Goal: Communication & Community: Share content

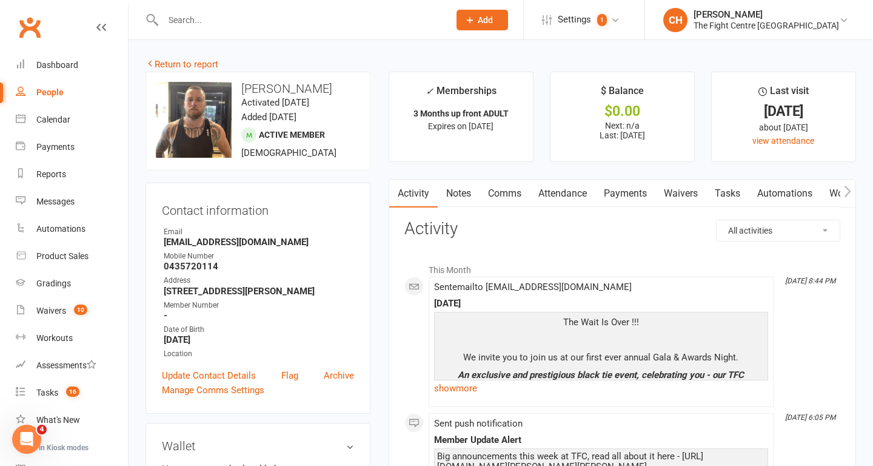
click at [274, 16] on input "text" at bounding box center [300, 20] width 281 height 17
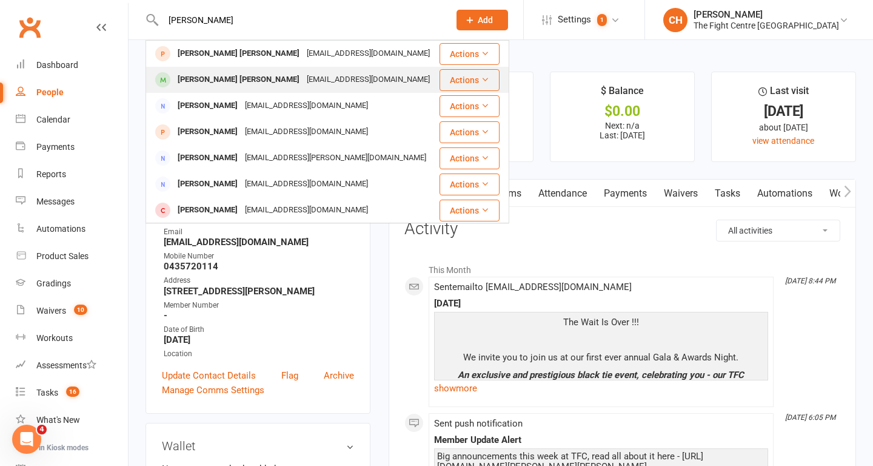
type input "[PERSON_NAME]"
click at [303, 87] on div "[EMAIL_ADDRESS][DOMAIN_NAME]" at bounding box center [368, 80] width 130 height 18
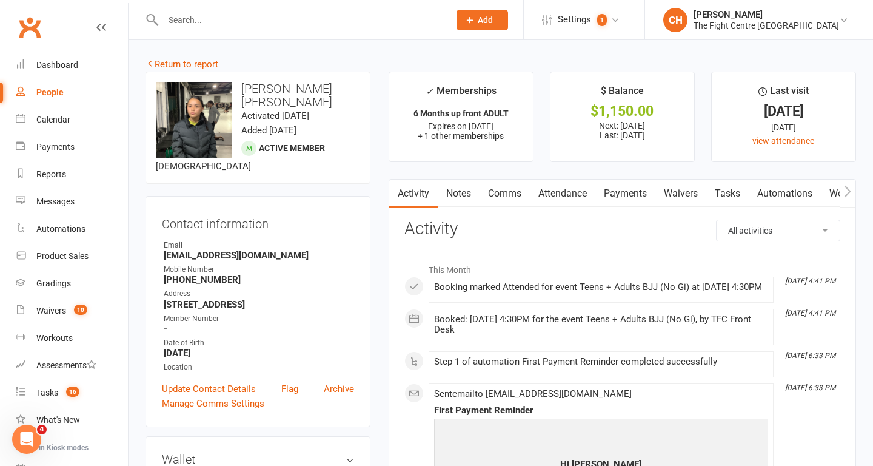
click at [627, 196] on link "Payments" at bounding box center [626, 194] width 60 height 28
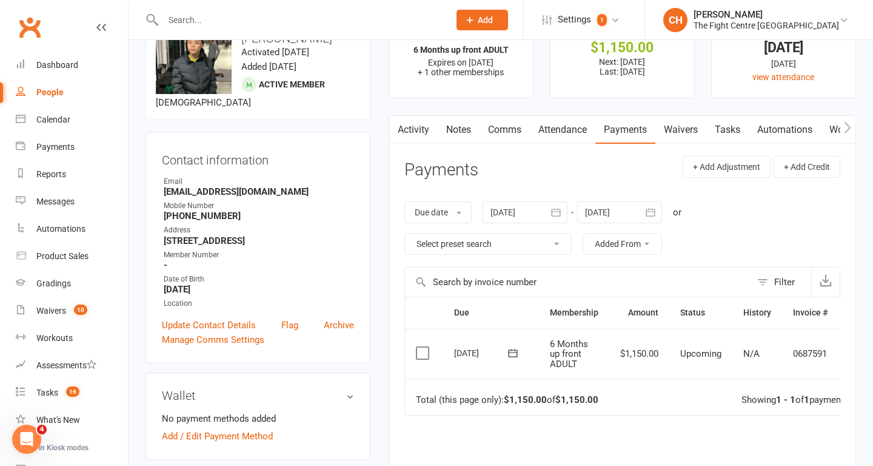
scroll to position [0, 36]
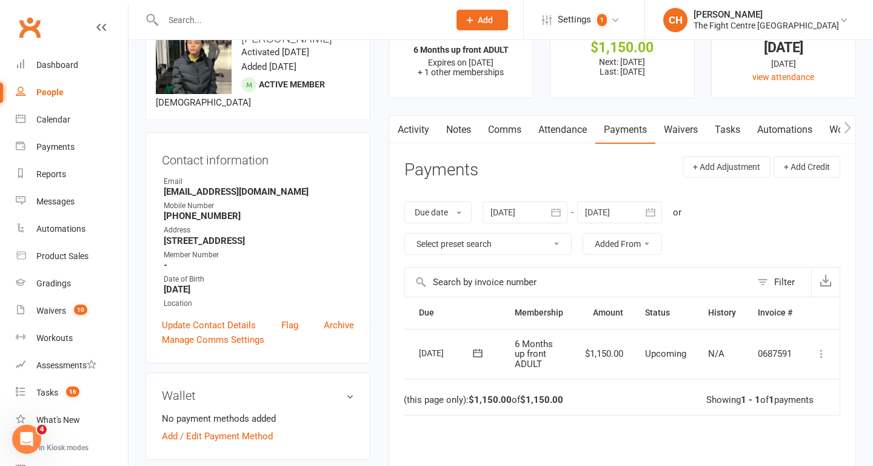
click at [820, 357] on icon at bounding box center [822, 354] width 12 height 12
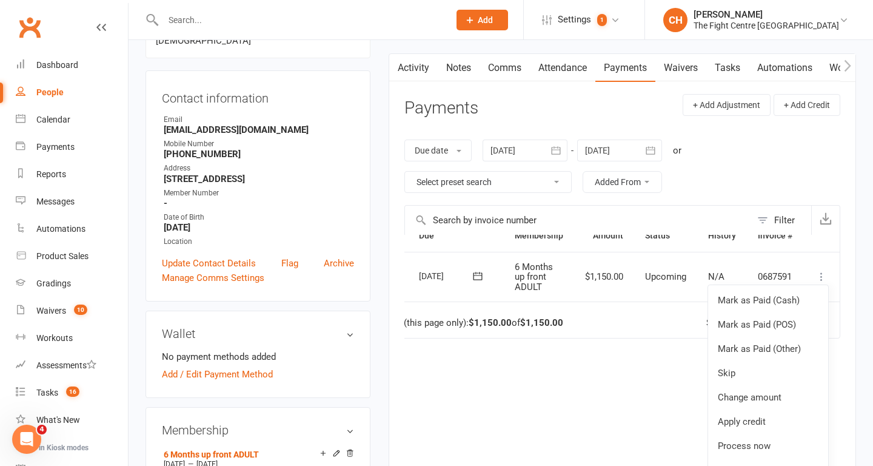
scroll to position [131, 0]
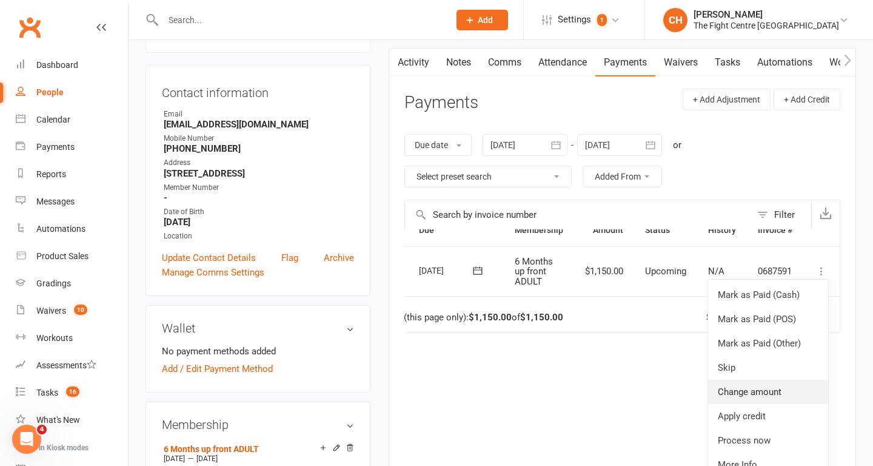
click at [744, 397] on link "Change amount" at bounding box center [768, 392] width 120 height 24
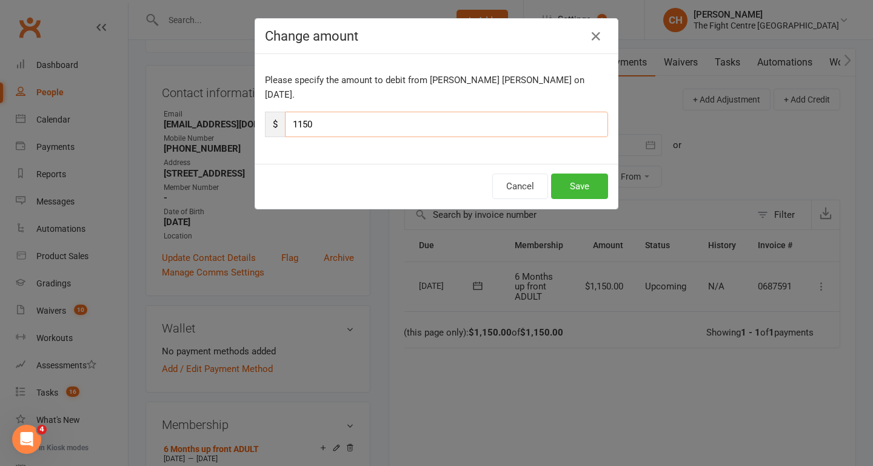
click at [328, 113] on input "1150" at bounding box center [446, 124] width 323 height 25
click at [306, 112] on input "1150" at bounding box center [446, 124] width 323 height 25
type input "850"
click at [588, 176] on button "Save" at bounding box center [579, 185] width 57 height 25
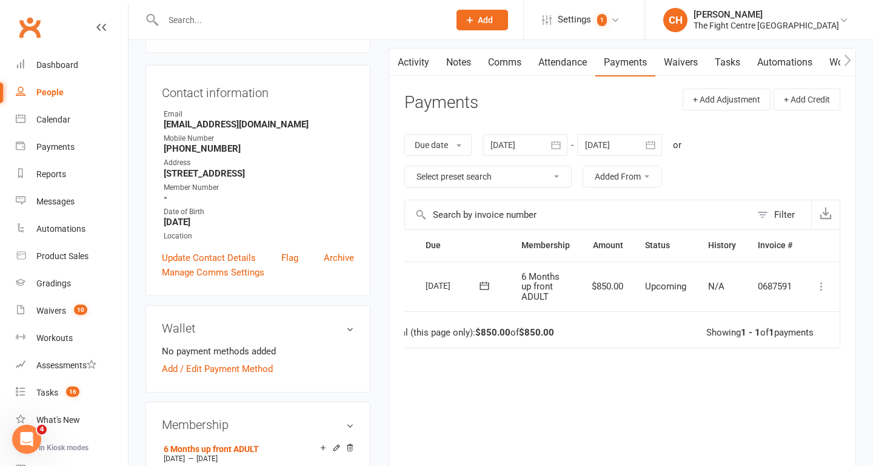
scroll to position [0, 30]
click at [556, 137] on button "button" at bounding box center [557, 145] width 22 height 22
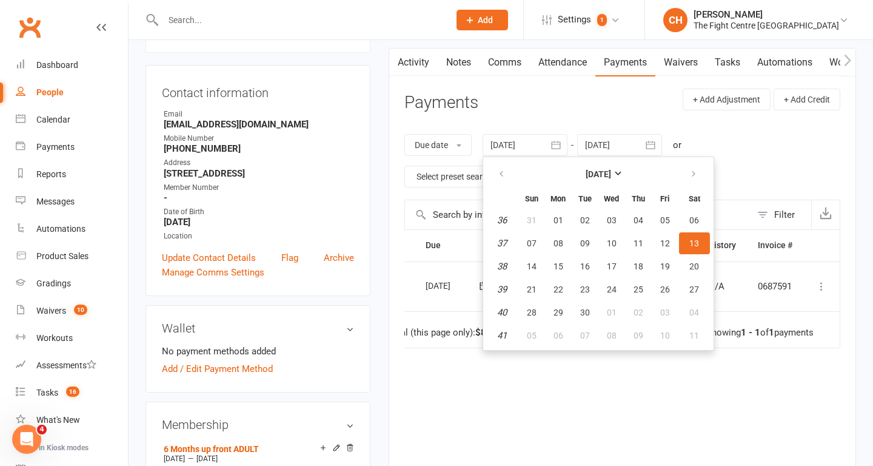
click at [539, 145] on div at bounding box center [525, 145] width 85 height 22
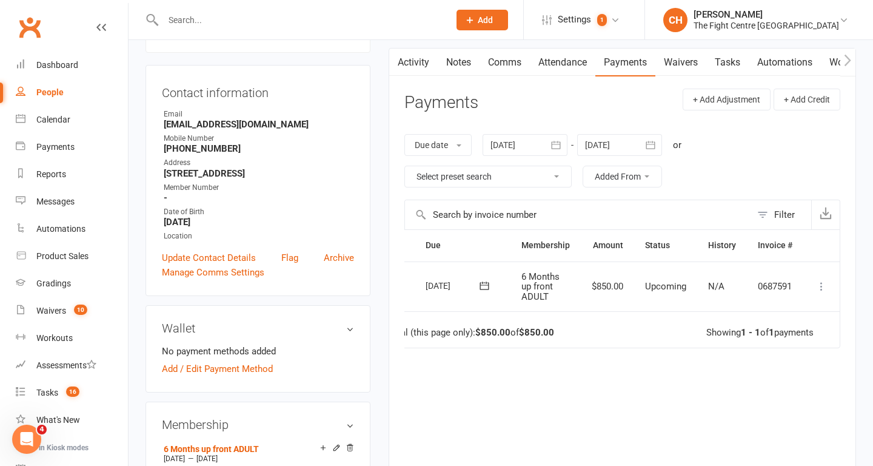
click at [540, 146] on div at bounding box center [525, 145] width 85 height 22
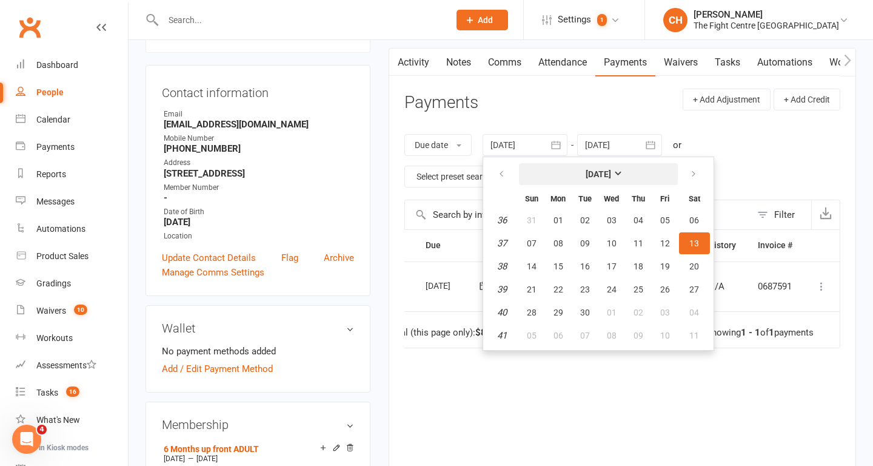
click at [586, 175] on strong "[DATE]" at bounding box center [598, 174] width 25 height 10
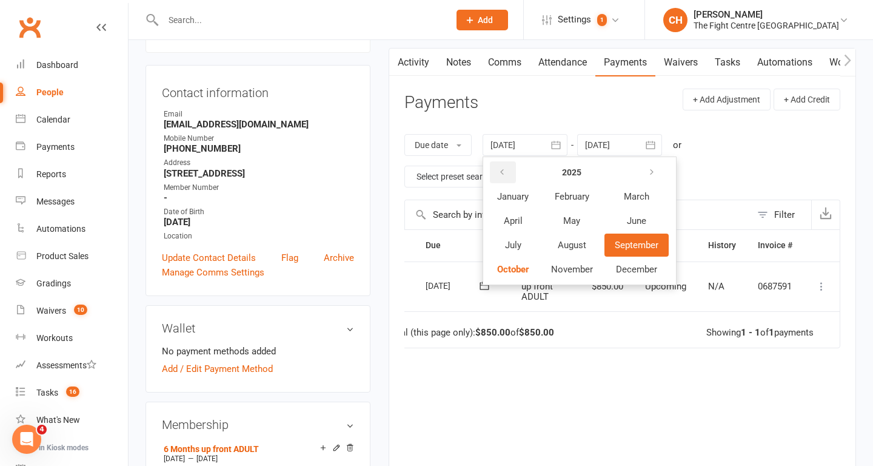
click at [502, 172] on icon "button" at bounding box center [502, 172] width 8 height 10
click at [569, 193] on span "February" at bounding box center [572, 196] width 35 height 11
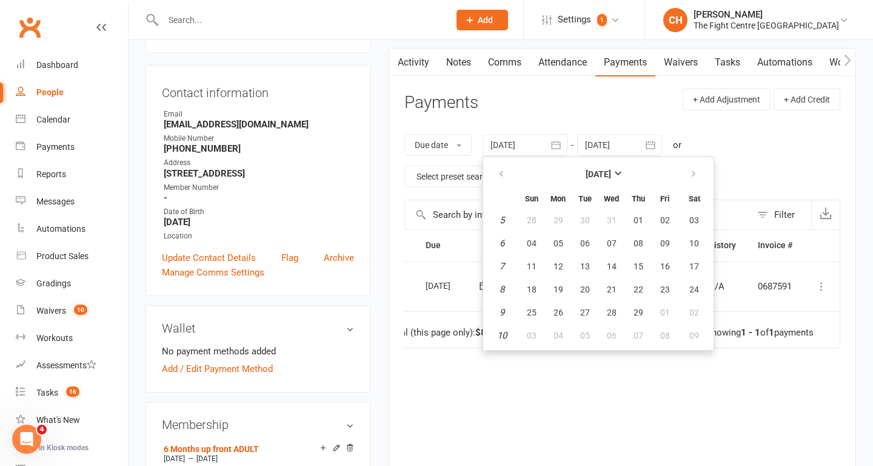
click at [742, 141] on div "Due date Due date Date paid Date failed Date settled [DATE] [DATE] Sun Mon Tue …" at bounding box center [623, 161] width 436 height 78
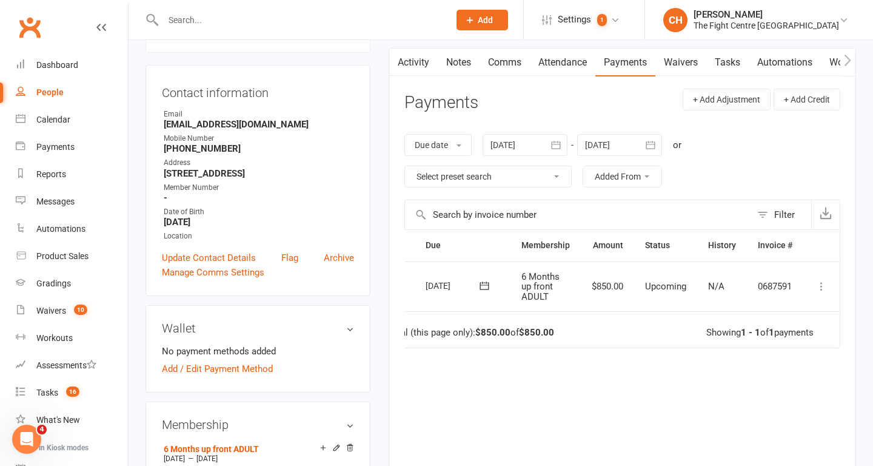
click at [556, 141] on icon "button" at bounding box center [556, 145] width 12 height 12
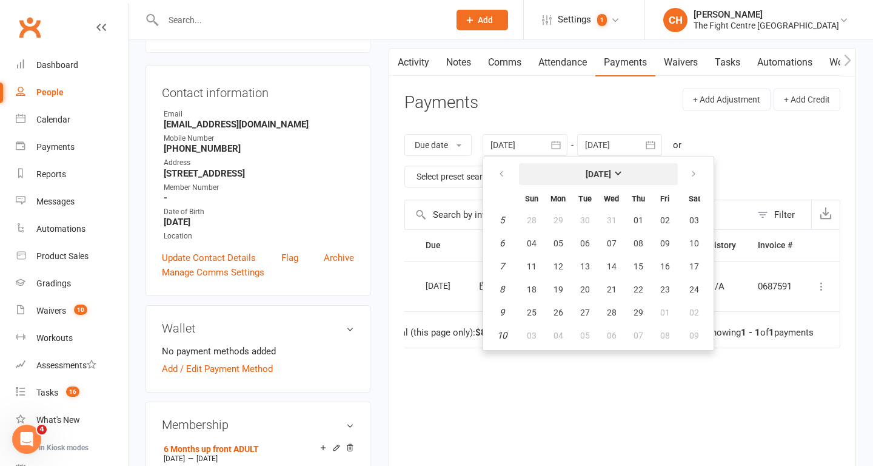
click at [586, 172] on strong "[DATE]" at bounding box center [598, 174] width 25 height 10
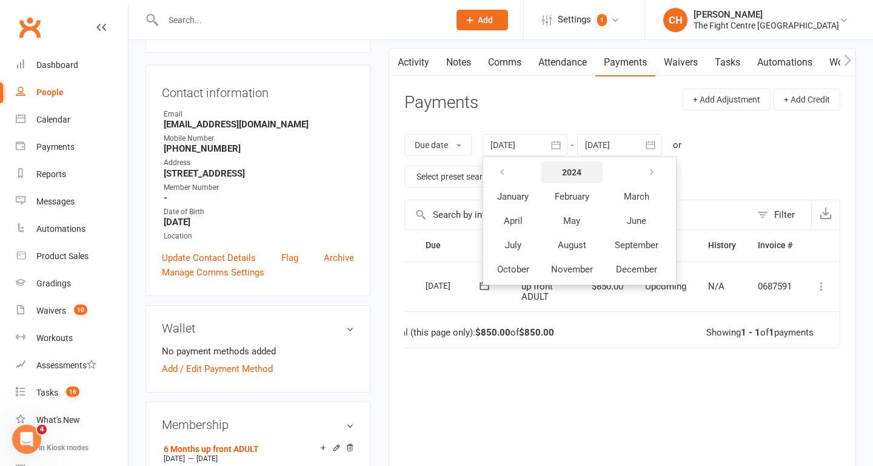
click at [574, 175] on strong "2024" at bounding box center [571, 172] width 19 height 10
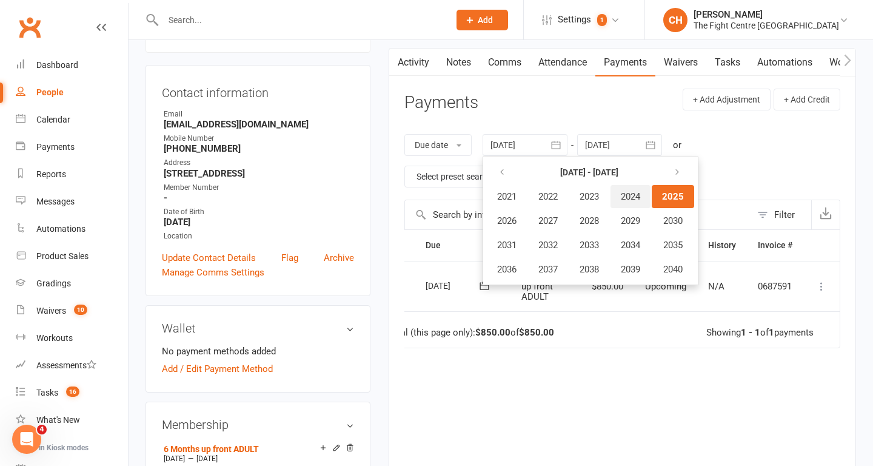
click at [639, 195] on span "2024" at bounding box center [630, 196] width 19 height 11
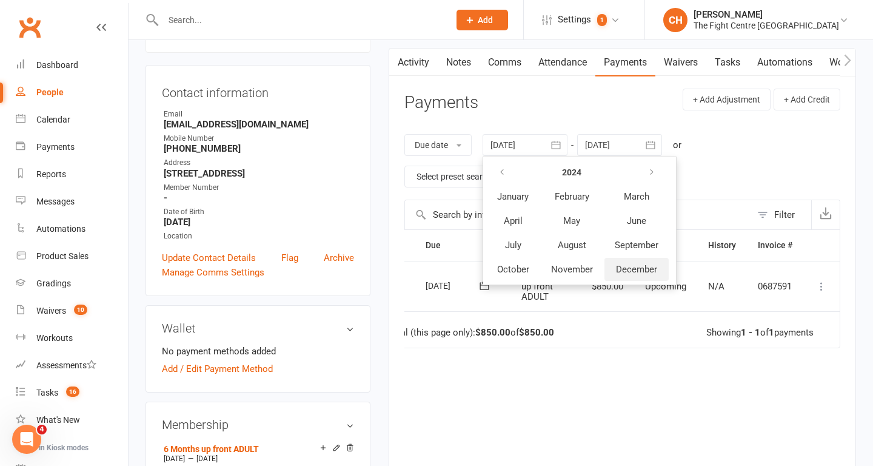
click at [637, 274] on span "December" at bounding box center [636, 269] width 41 height 11
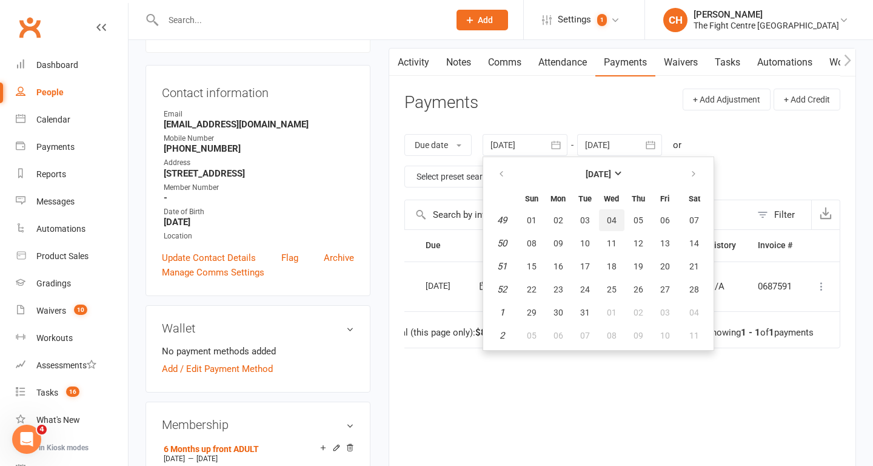
click at [614, 221] on span "04" at bounding box center [612, 220] width 10 height 10
type input "[DATE]"
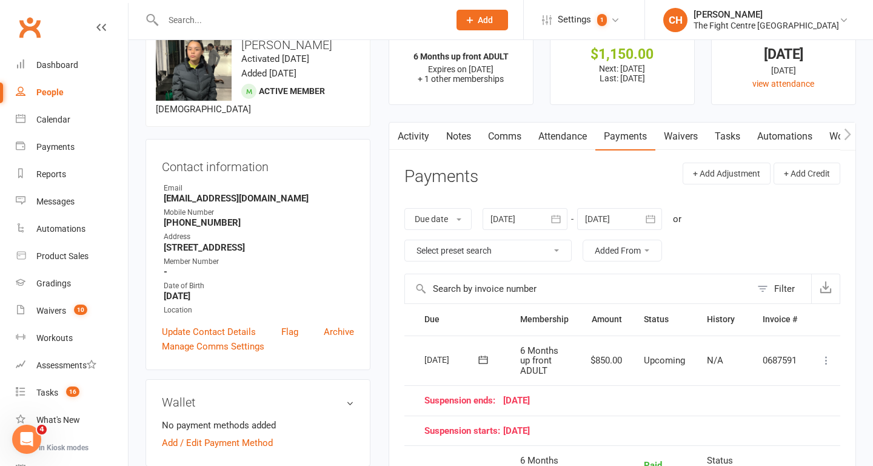
scroll to position [36, 0]
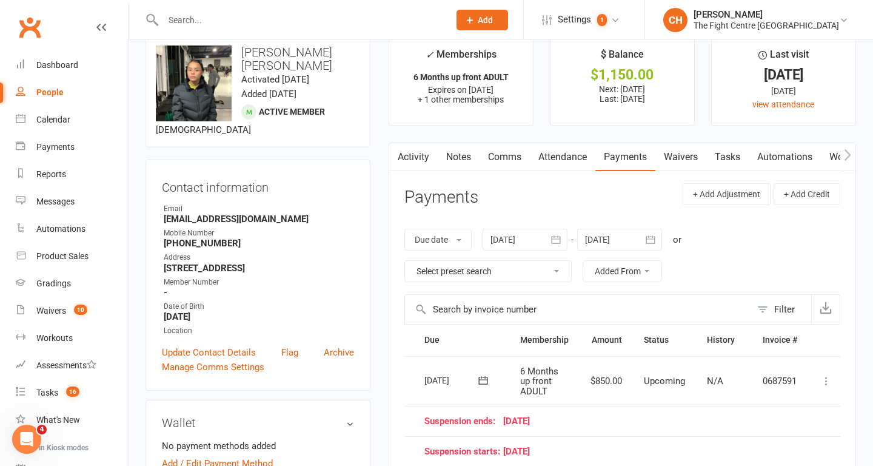
click at [227, 24] on input "text" at bounding box center [300, 20] width 281 height 17
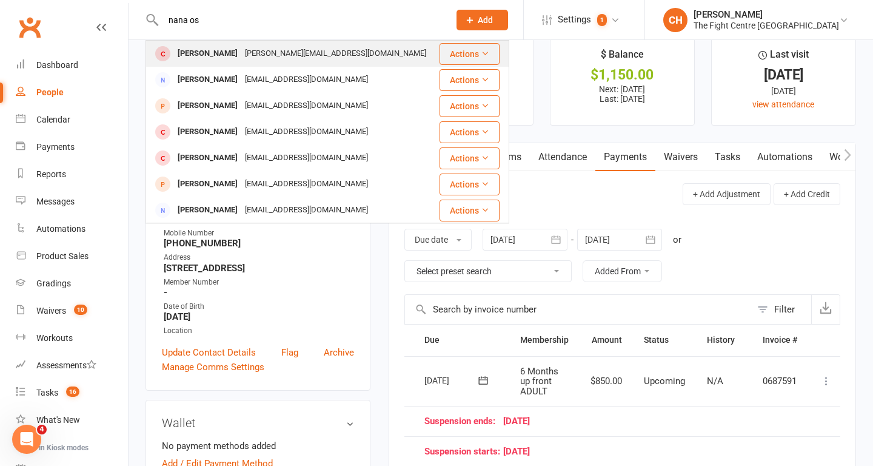
type input "nana os"
click at [248, 45] on div "[PERSON_NAME][EMAIL_ADDRESS][DOMAIN_NAME]" at bounding box center [335, 54] width 189 height 18
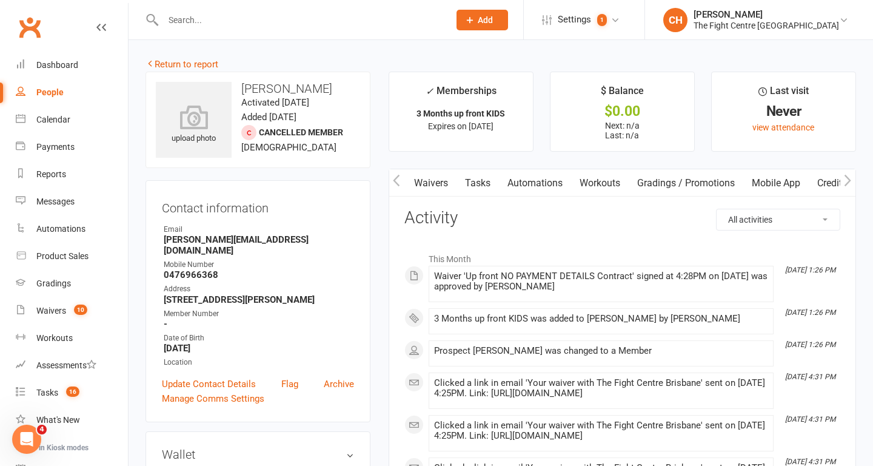
scroll to position [0, 274]
click at [774, 181] on link "Mobile App" at bounding box center [753, 183] width 66 height 28
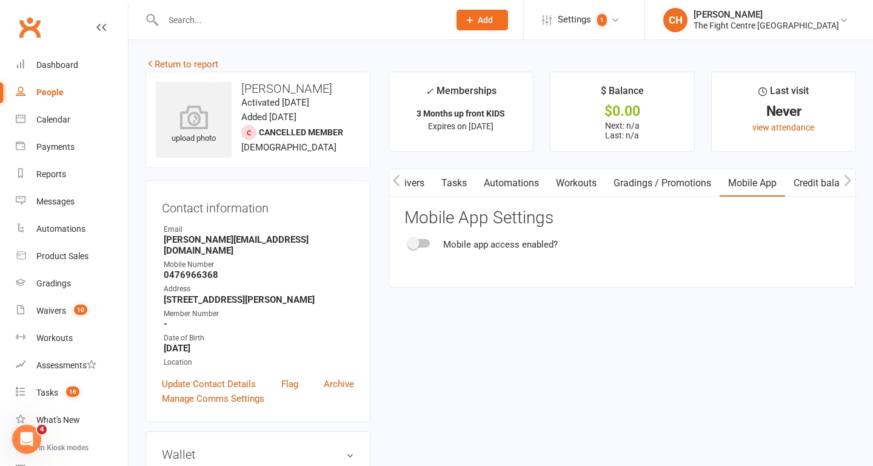
click at [419, 244] on span at bounding box center [414, 243] width 12 height 12
click at [409, 241] on input "checkbox" at bounding box center [409, 241] width 0 height 0
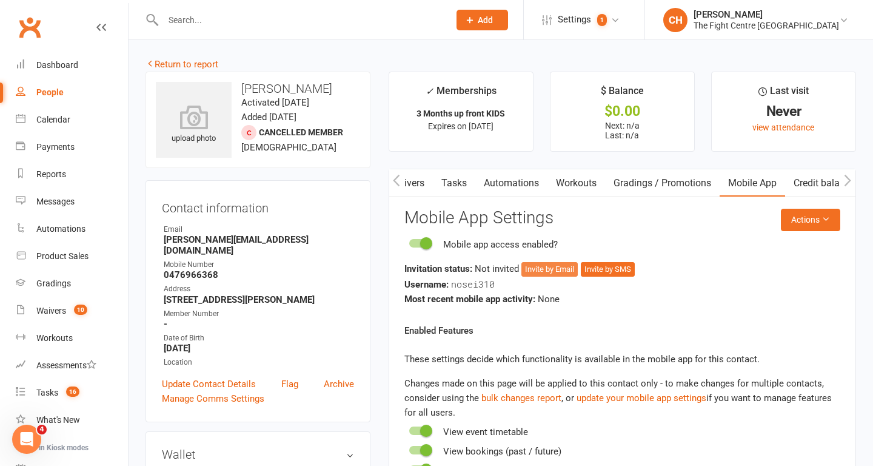
click at [571, 268] on button "Invite by Email" at bounding box center [550, 269] width 56 height 15
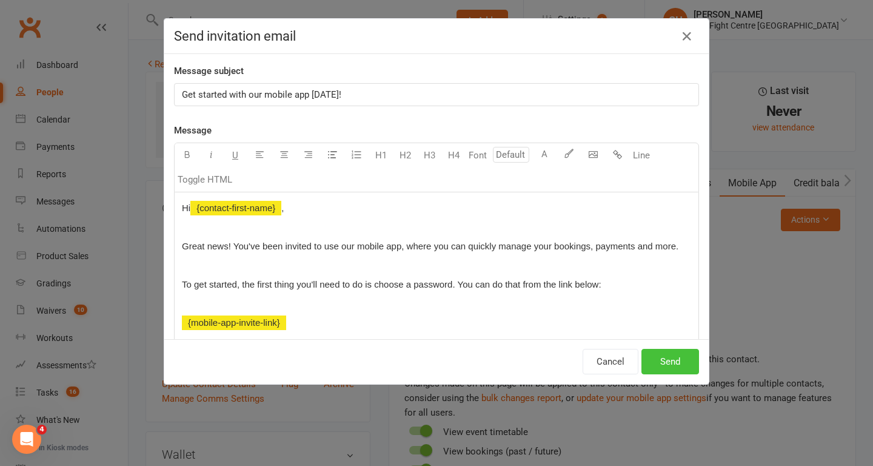
click at [670, 361] on button "Send" at bounding box center [671, 361] width 58 height 25
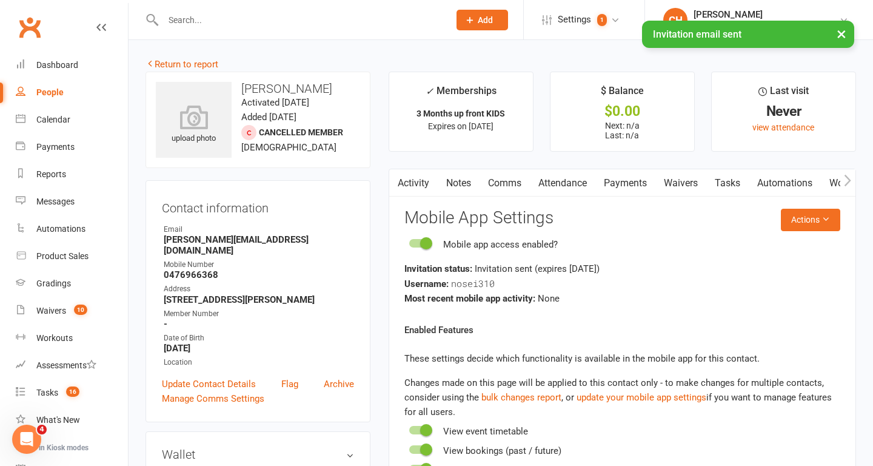
click at [499, 185] on link "Comms" at bounding box center [505, 183] width 50 height 28
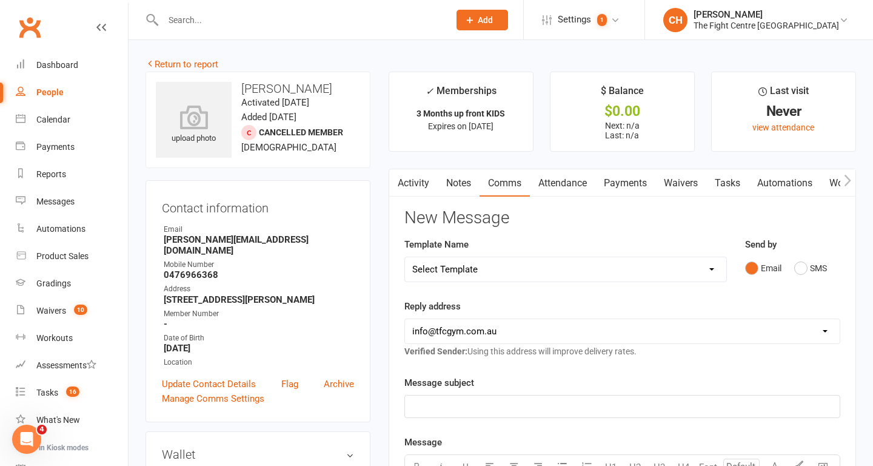
click at [527, 267] on select "Select Template [Email] A Mobile app invitation (1) [Email] Mobile app invitati…" at bounding box center [565, 269] width 321 height 24
select select "39"
click at [405, 257] on select "Select Template [Email] A Mobile app invitation (1) [Email] Mobile app invitati…" at bounding box center [565, 269] width 321 height 24
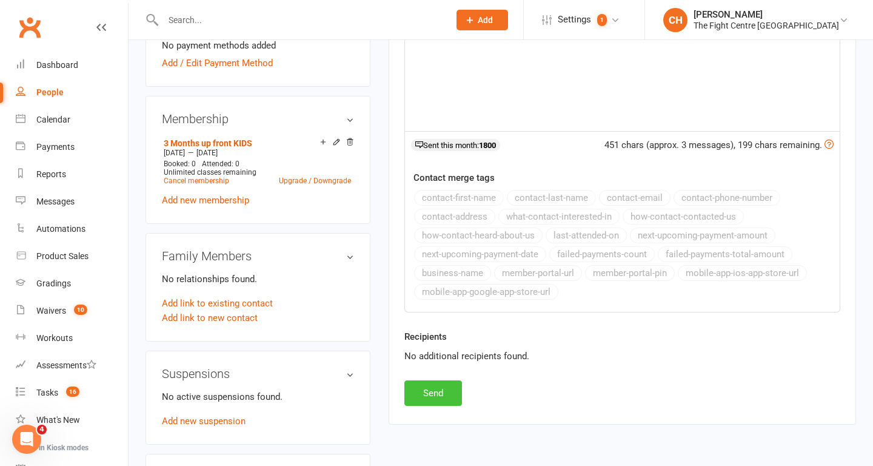
scroll to position [441, 0]
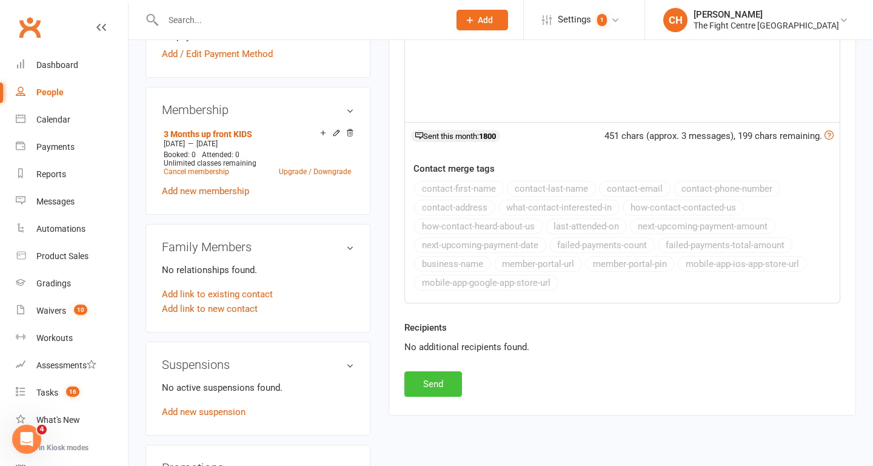
click at [435, 383] on button "Send" at bounding box center [434, 383] width 58 height 25
select select
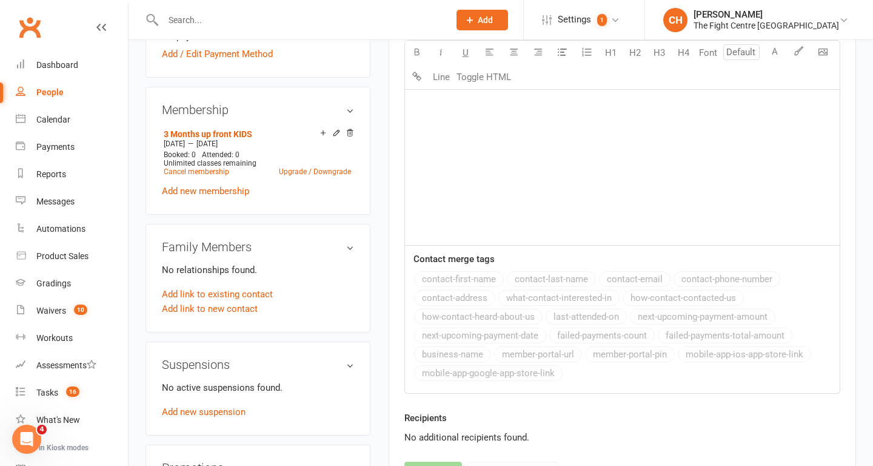
click at [209, 10] on div at bounding box center [293, 19] width 295 height 39
click at [207, 22] on input "text" at bounding box center [300, 20] width 281 height 17
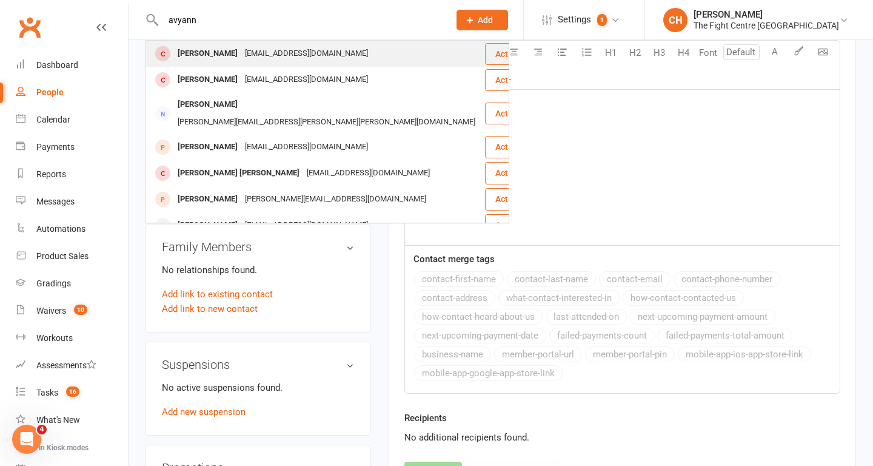
type input "avyann"
click at [208, 56] on div "[PERSON_NAME]" at bounding box center [207, 54] width 67 height 18
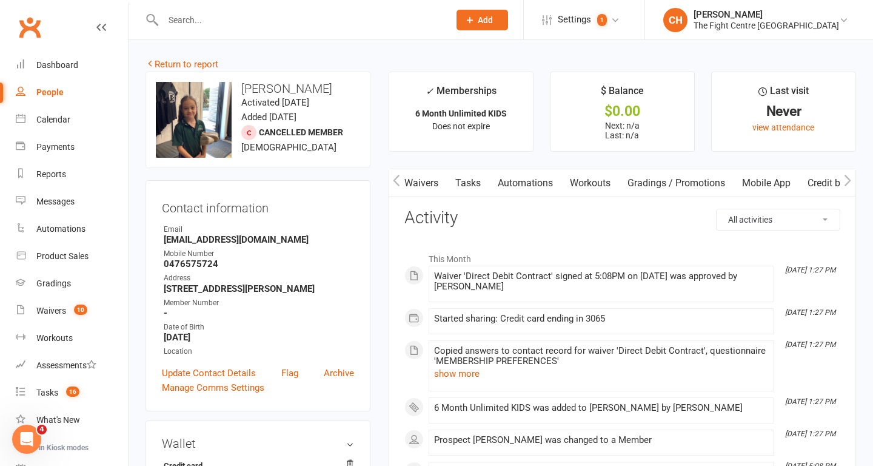
scroll to position [0, 263]
click at [778, 185] on link "Mobile App" at bounding box center [764, 183] width 66 height 28
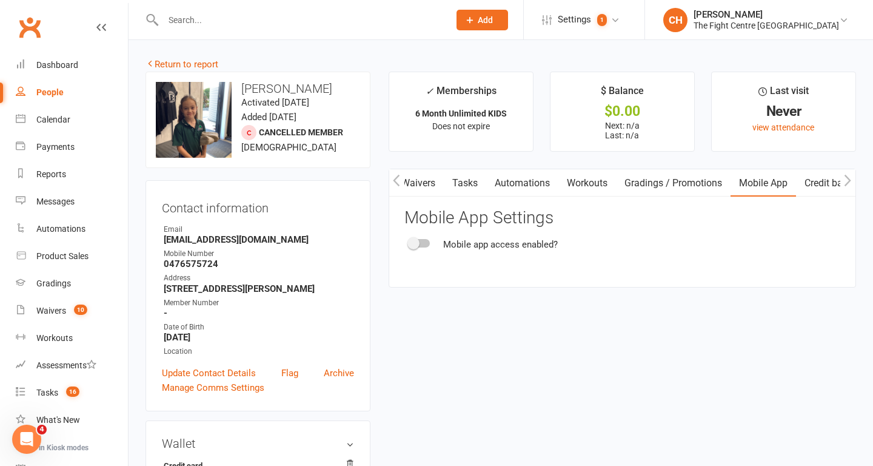
click at [418, 246] on span at bounding box center [414, 243] width 12 height 12
click at [409, 241] on input "checkbox" at bounding box center [409, 241] width 0 height 0
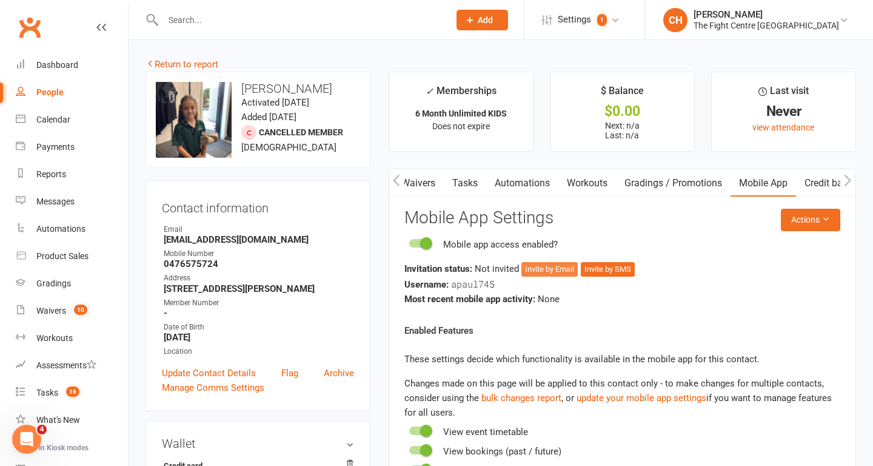
click at [548, 269] on button "Invite by Email" at bounding box center [550, 269] width 56 height 15
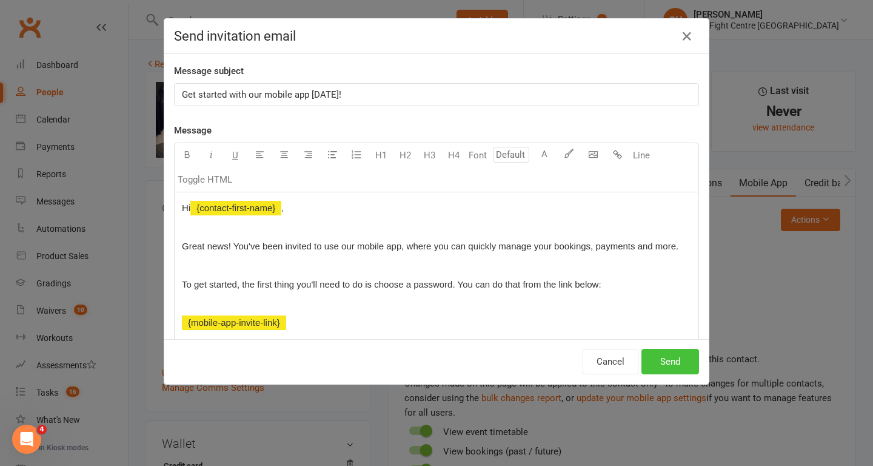
click at [660, 366] on button "Send" at bounding box center [671, 361] width 58 height 25
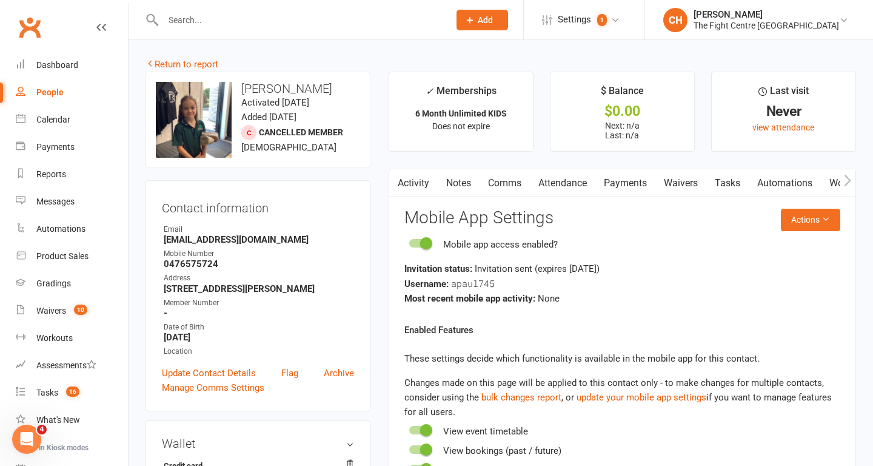
click at [512, 184] on link "Comms" at bounding box center [505, 183] width 50 height 28
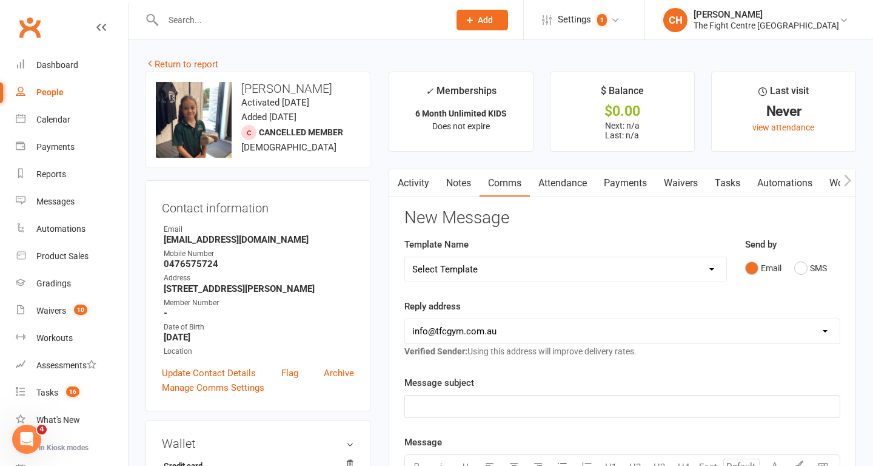
click at [538, 275] on select "Select Template [Email] A Mobile app invitation (1) [Email] Mobile app invitati…" at bounding box center [565, 269] width 321 height 24
select select "40"
click at [405, 257] on select "Select Template [Email] A Mobile app invitation (1) [Email] Mobile app invitati…" at bounding box center [565, 269] width 321 height 24
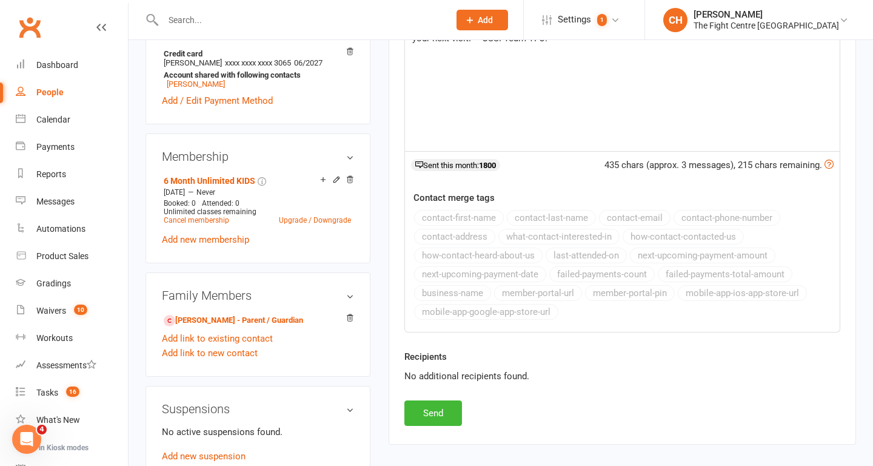
scroll to position [426, 0]
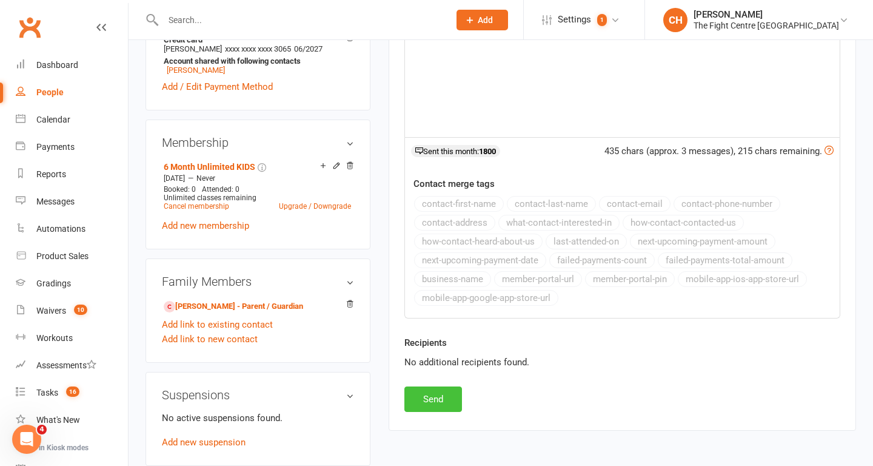
click at [423, 394] on button "Send" at bounding box center [434, 398] width 58 height 25
select select
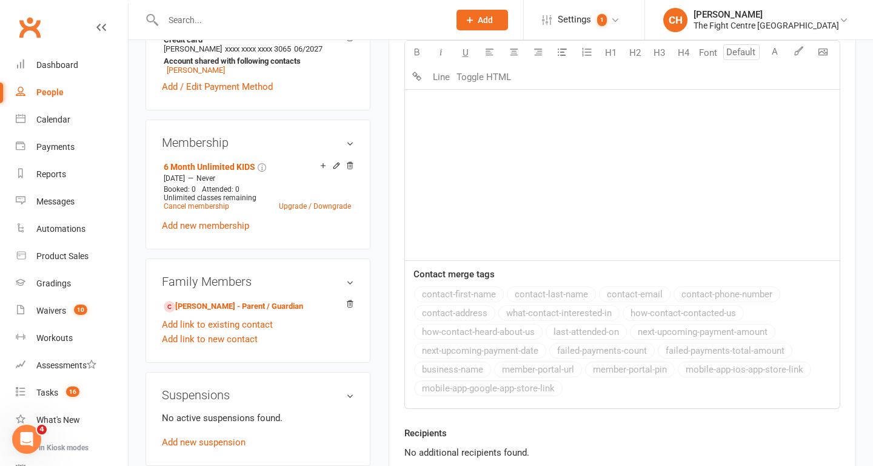
click at [204, 21] on input "text" at bounding box center [300, 20] width 281 height 17
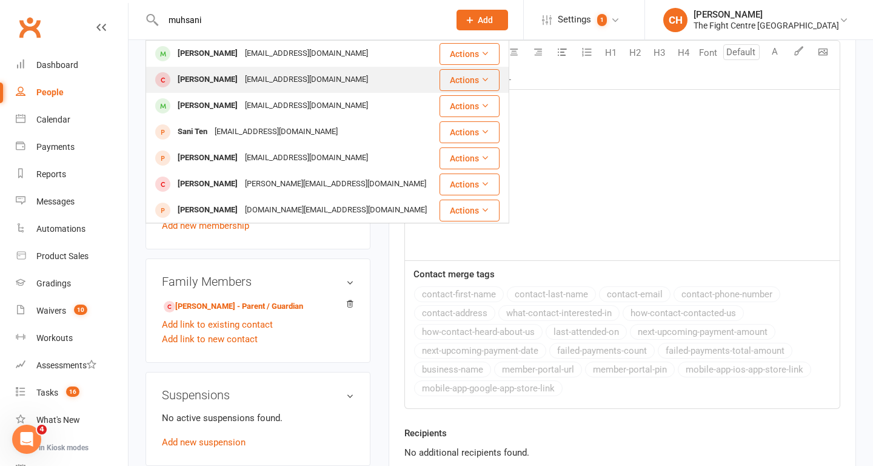
type input "muhsani"
click at [201, 82] on div "[PERSON_NAME]" at bounding box center [207, 80] width 67 height 18
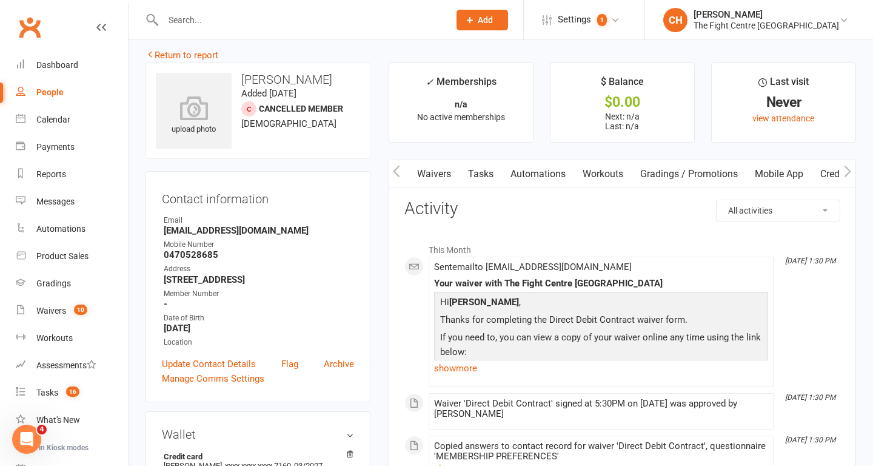
scroll to position [0, 251]
click at [779, 173] on link "Mobile App" at bounding box center [775, 174] width 66 height 28
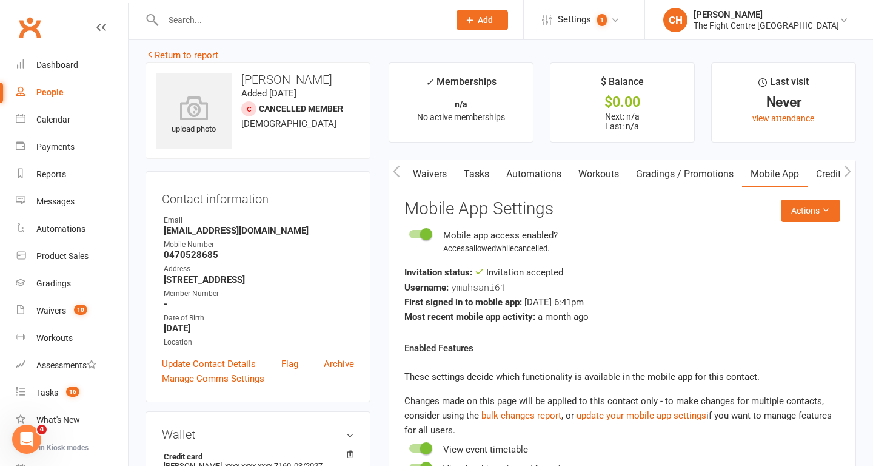
scroll to position [21, 0]
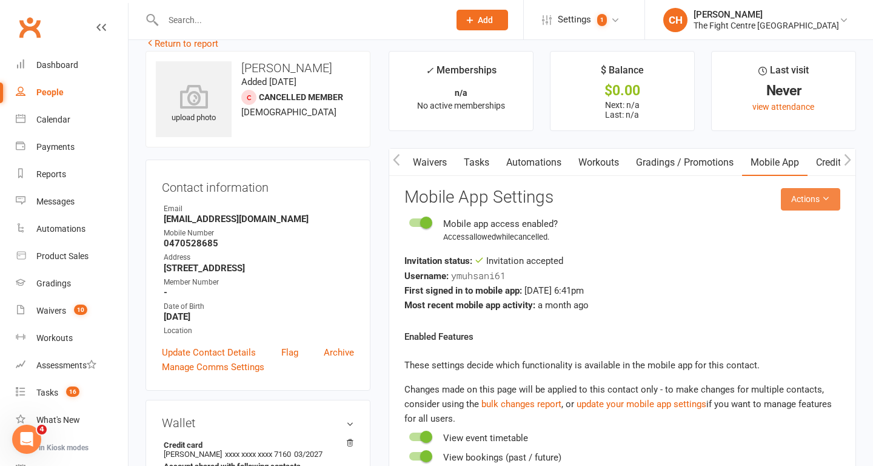
click at [835, 200] on button "Actions" at bounding box center [810, 199] width 59 height 22
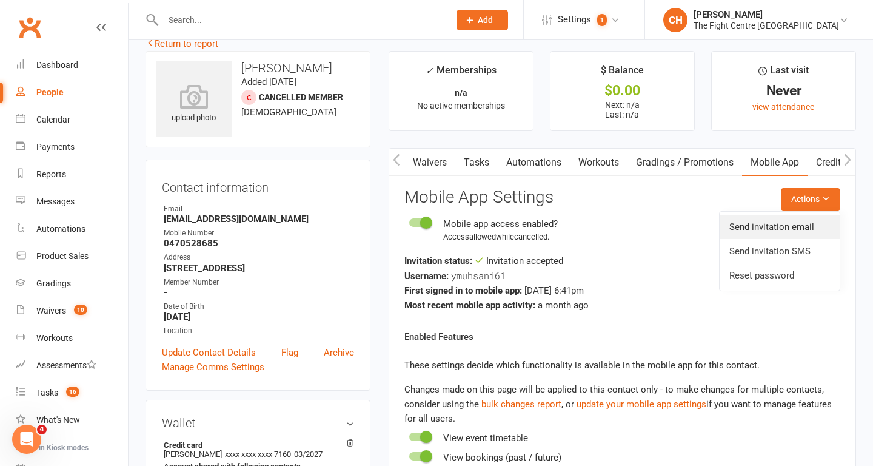
click at [781, 233] on link "Send invitation email" at bounding box center [780, 227] width 120 height 24
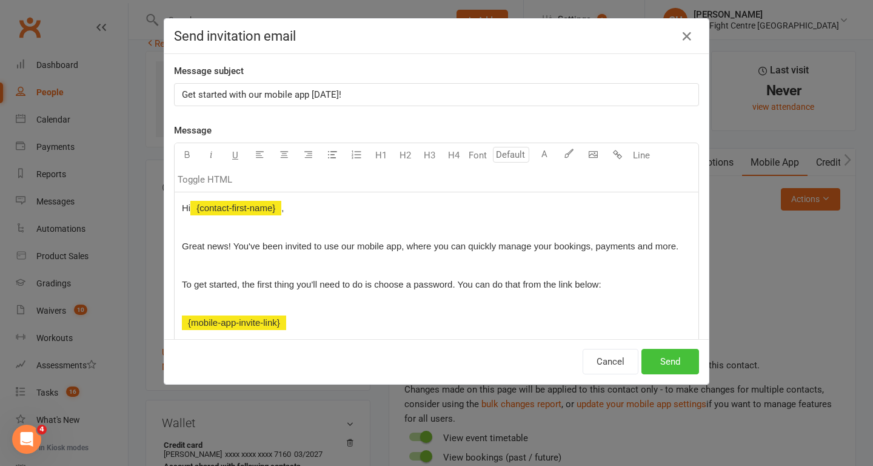
click at [655, 366] on button "Send" at bounding box center [671, 361] width 58 height 25
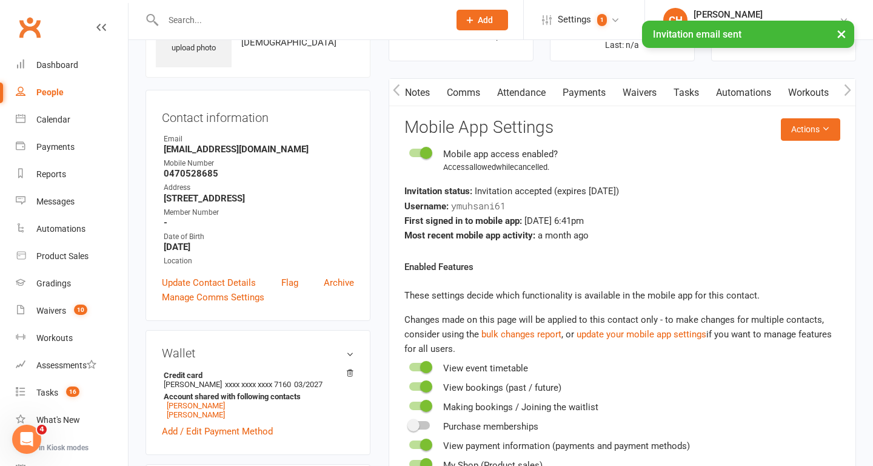
scroll to position [0, 0]
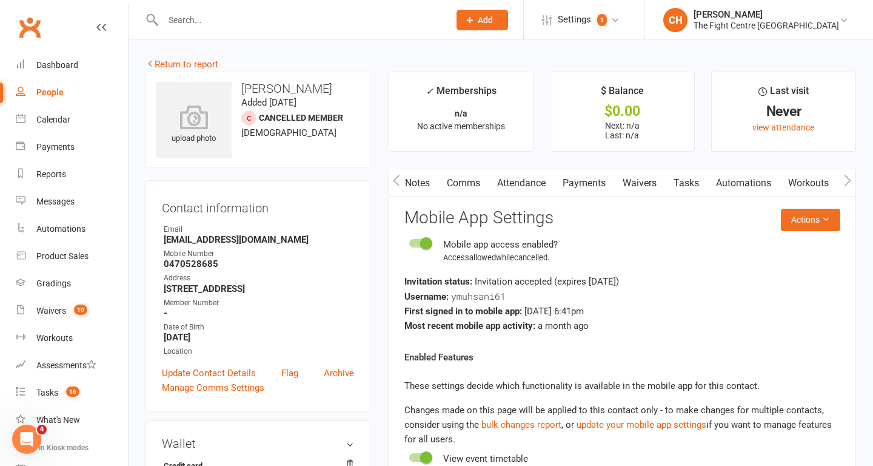
click at [466, 184] on link "Comms" at bounding box center [463, 183] width 50 height 28
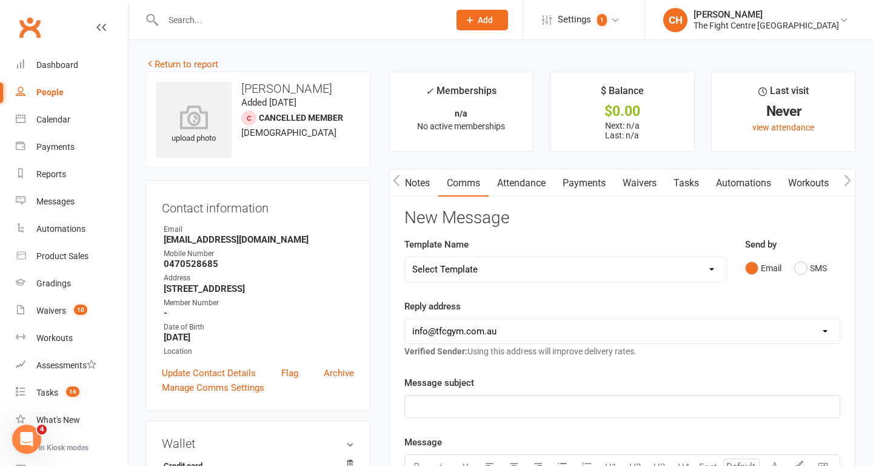
click at [536, 264] on select "Select Template [Email] A Mobile app invitation (1) [Email] Mobile app invitati…" at bounding box center [565, 269] width 321 height 24
select select "40"
click at [405, 257] on select "Select Template [Email] A Mobile app invitation (1) [Email] Mobile app invitati…" at bounding box center [565, 269] width 321 height 24
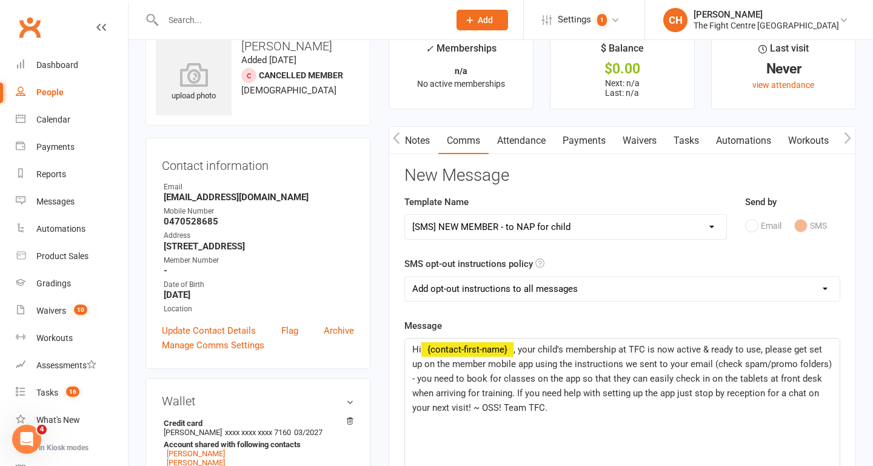
scroll to position [60, 0]
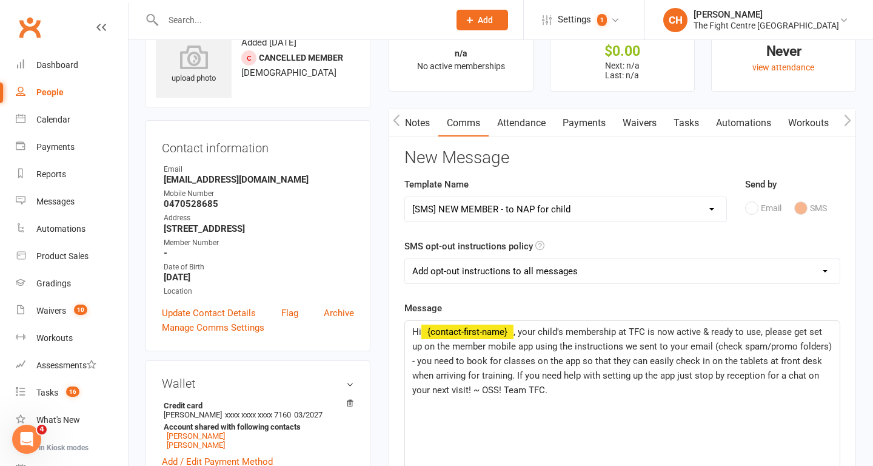
click at [559, 332] on span ", your child's membership at TFC is now active & ready to use, please get set u…" at bounding box center [623, 360] width 422 height 69
click at [668, 334] on span ", your children's membership at TFC is now active & ready to use, please get se…" at bounding box center [622, 360] width 420 height 69
click at [632, 332] on span ", your children's membership at TFC are now active & ready to use, please get s…" at bounding box center [622, 360] width 420 height 69
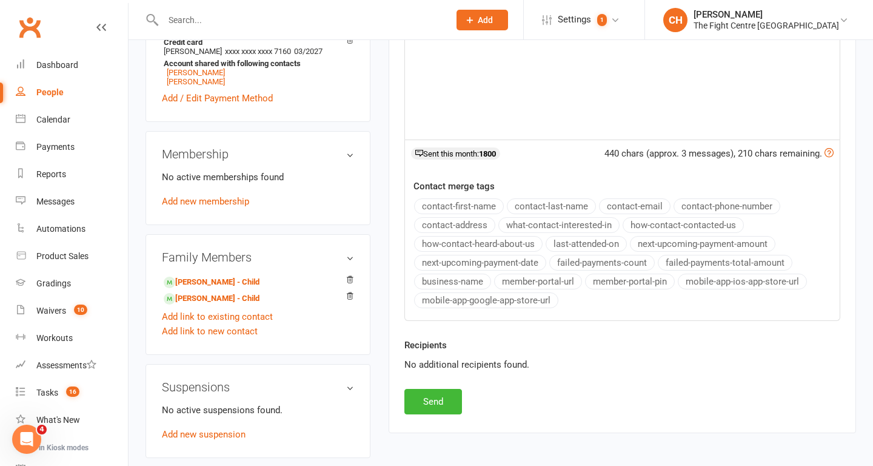
scroll to position [437, 0]
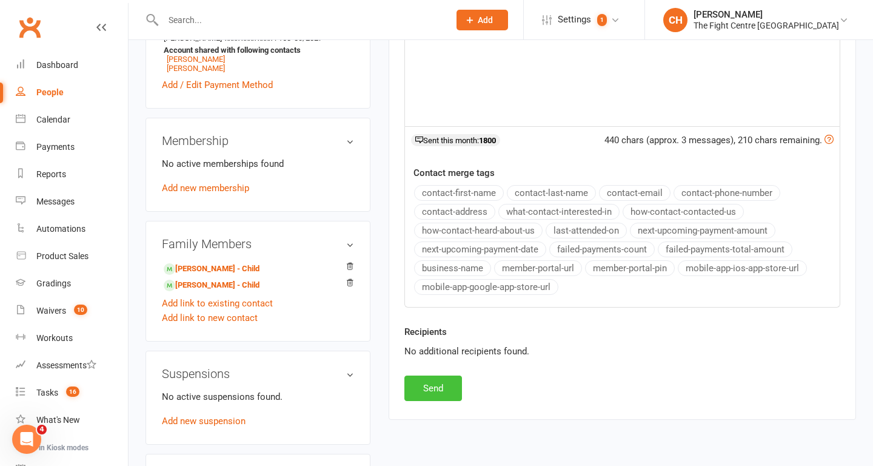
click at [434, 389] on button "Send" at bounding box center [434, 387] width 58 height 25
select select
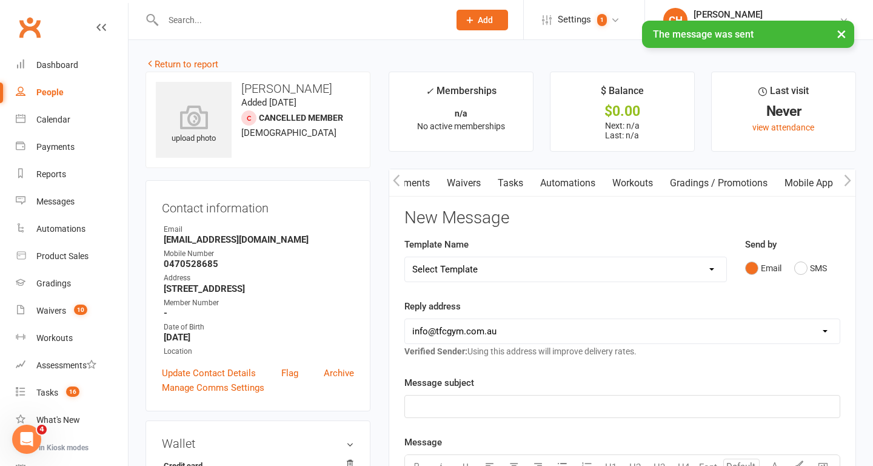
scroll to position [0, 286]
click at [747, 186] on link "Mobile App" at bounding box center [745, 183] width 66 height 28
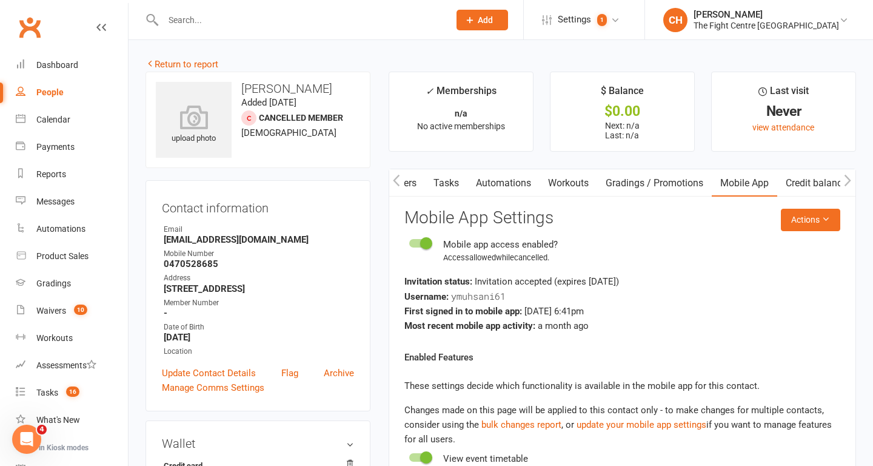
click at [218, 21] on input "text" at bounding box center [300, 20] width 281 height 17
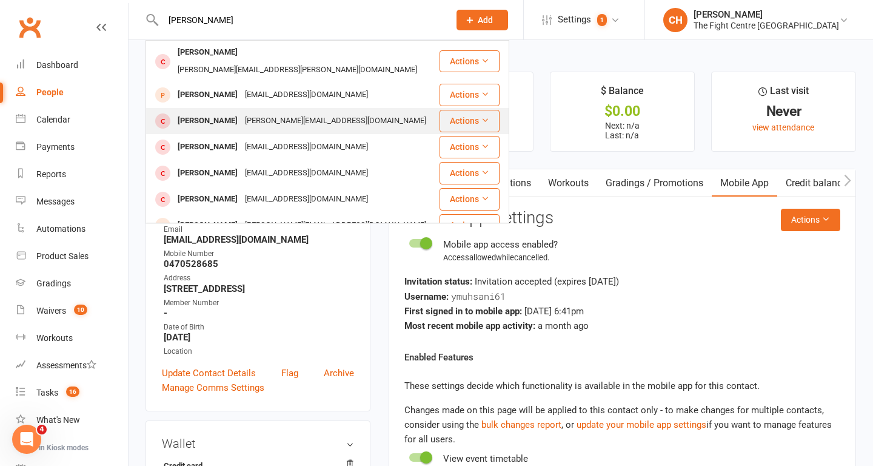
type input "[PERSON_NAME]"
click at [212, 112] on div "[PERSON_NAME]" at bounding box center [207, 121] width 67 height 18
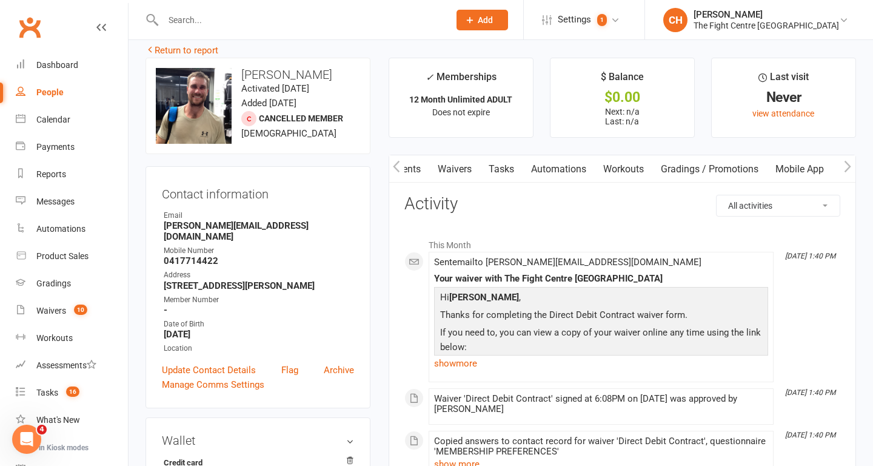
scroll to position [0, 261]
click at [755, 169] on link "Mobile App" at bounding box center [766, 169] width 66 height 28
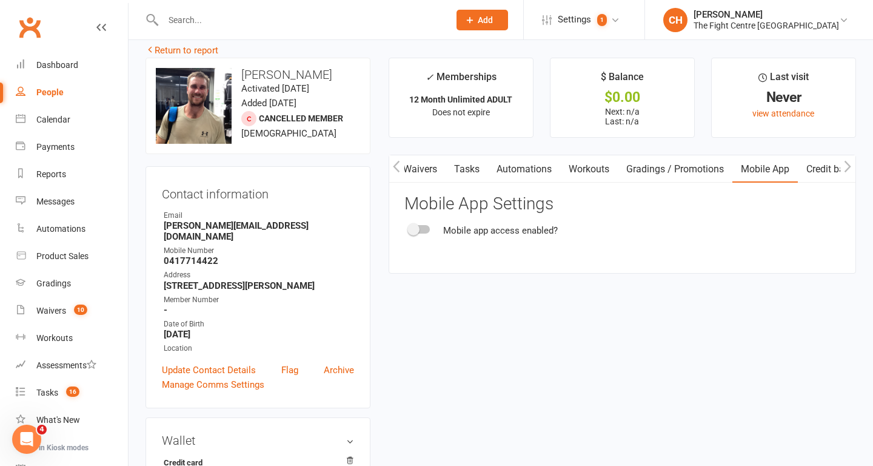
click at [423, 232] on div at bounding box center [419, 229] width 21 height 8
click at [409, 227] on input "checkbox" at bounding box center [409, 227] width 0 height 0
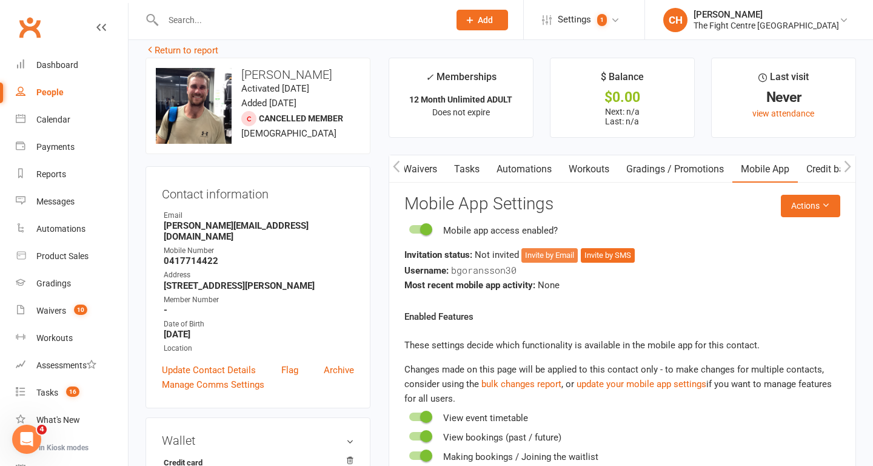
click at [548, 257] on button "Invite by Email" at bounding box center [550, 255] width 56 height 15
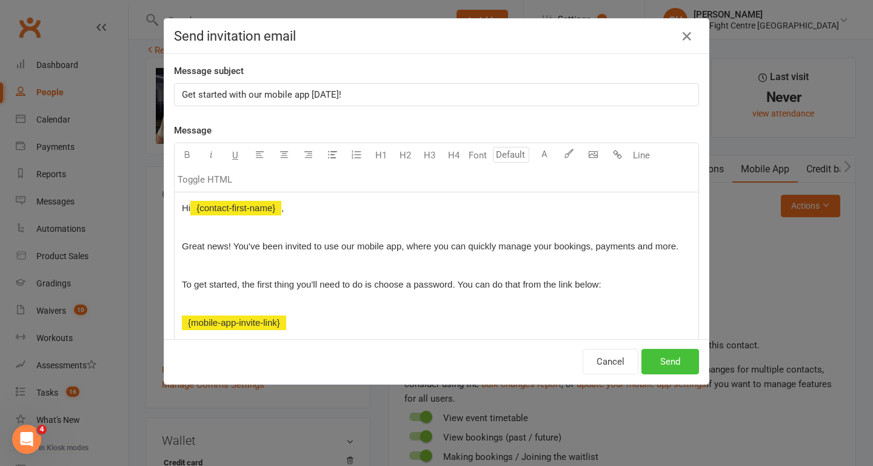
click at [674, 364] on button "Send" at bounding box center [671, 361] width 58 height 25
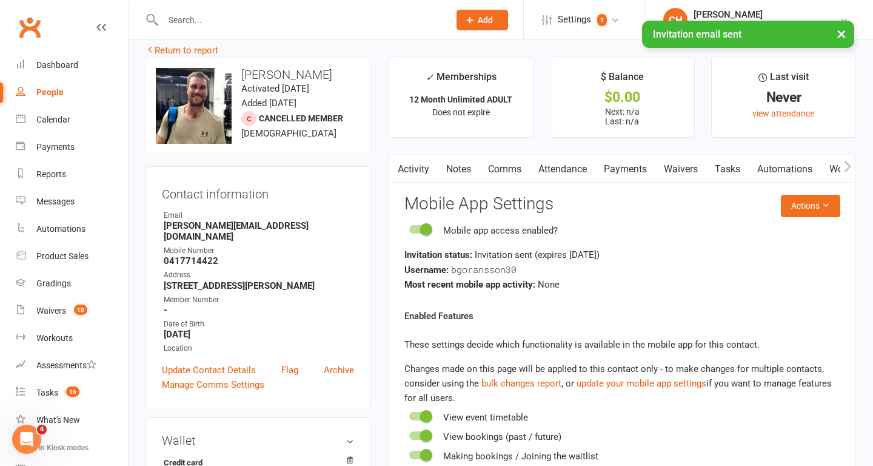
click at [500, 166] on link "Comms" at bounding box center [505, 169] width 50 height 28
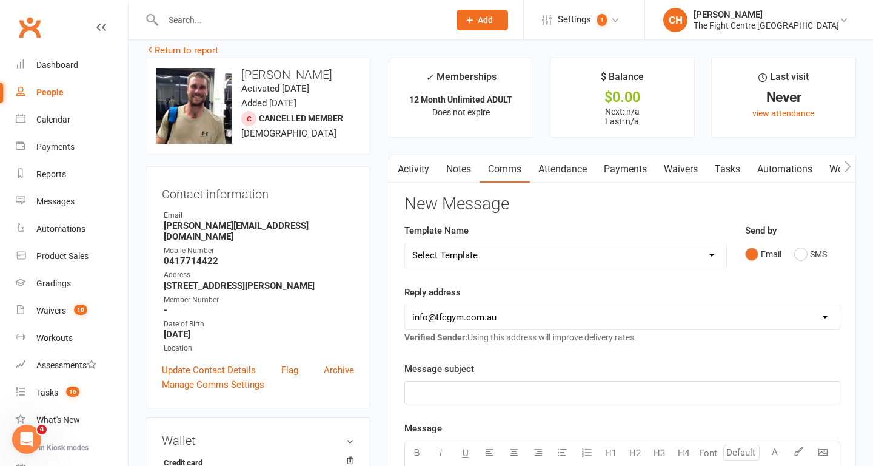
click at [514, 250] on select "Select Template [Email] A Mobile app invitation (1) [Email] Mobile app invitati…" at bounding box center [565, 255] width 321 height 24
select select "39"
click at [405, 243] on select "Select Template [Email] A Mobile app invitation (1) [Email] Mobile app invitati…" at bounding box center [565, 255] width 321 height 24
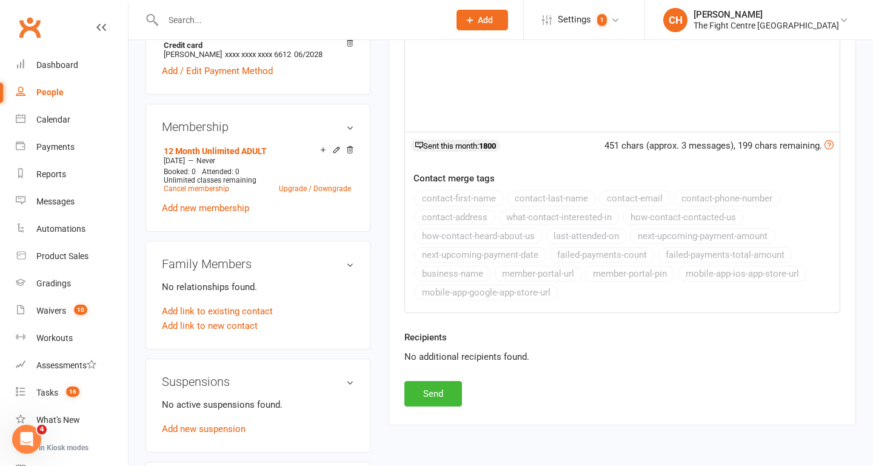
scroll to position [435, 0]
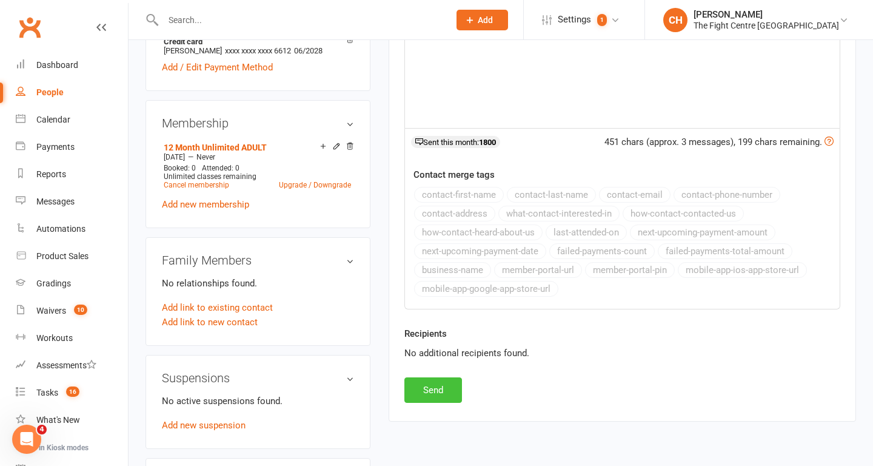
click at [429, 388] on button "Send" at bounding box center [434, 389] width 58 height 25
select select
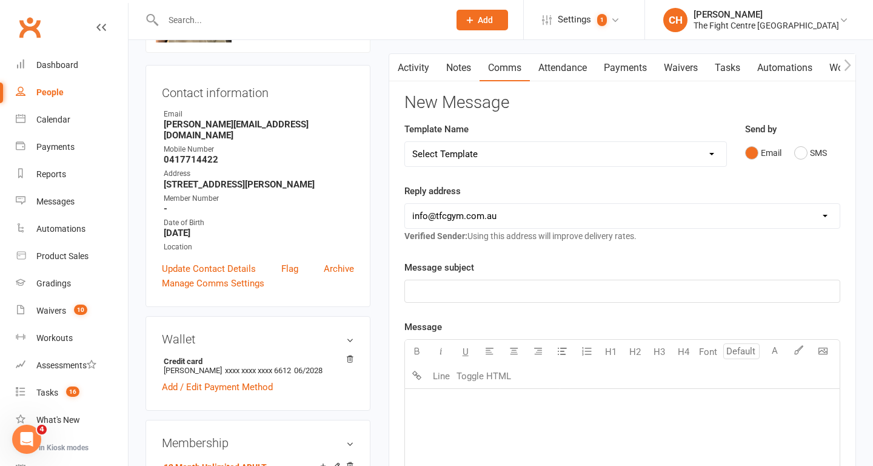
scroll to position [0, 0]
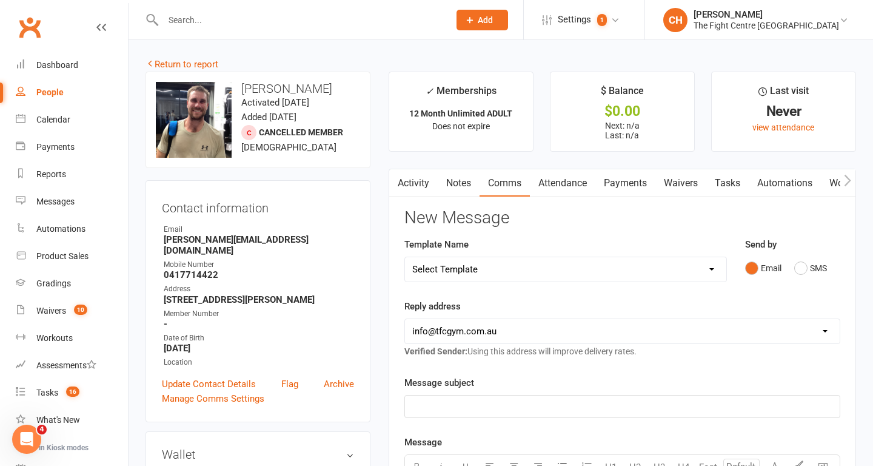
click at [274, 24] on input "text" at bounding box center [300, 20] width 281 height 17
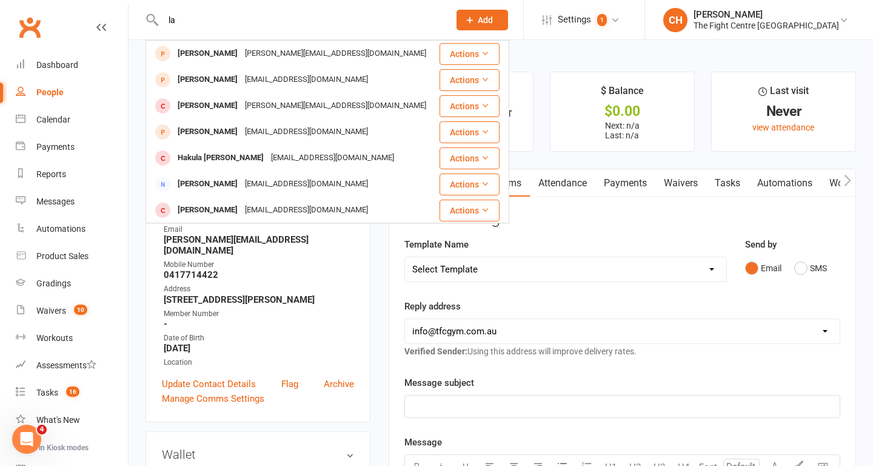
type input "l"
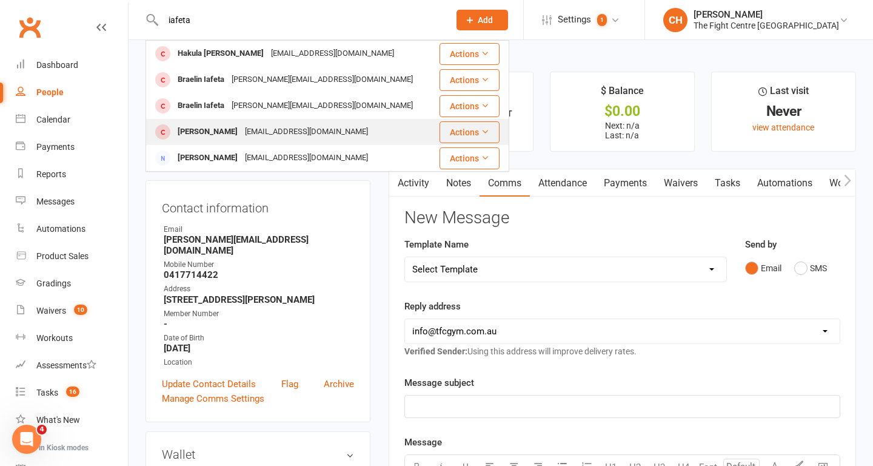
type input "iafeta"
click at [271, 126] on div "[EMAIL_ADDRESS][DOMAIN_NAME]" at bounding box center [306, 132] width 130 height 18
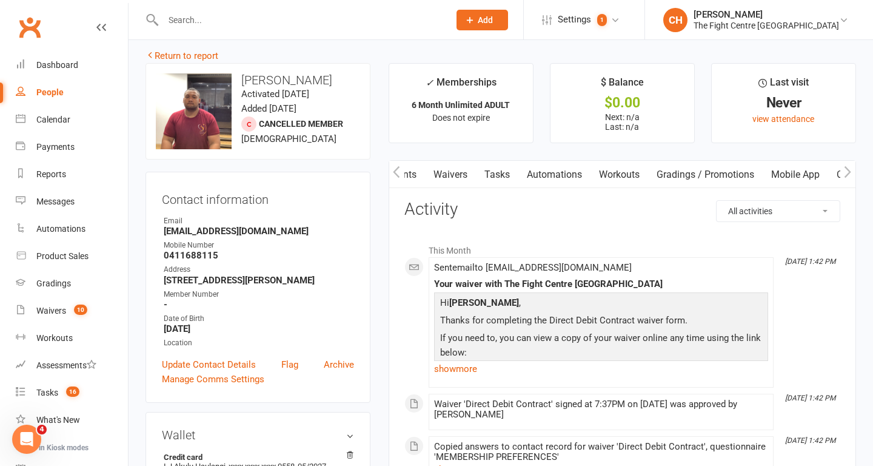
scroll to position [0, 258]
click at [767, 180] on link "Mobile App" at bounding box center [768, 175] width 66 height 28
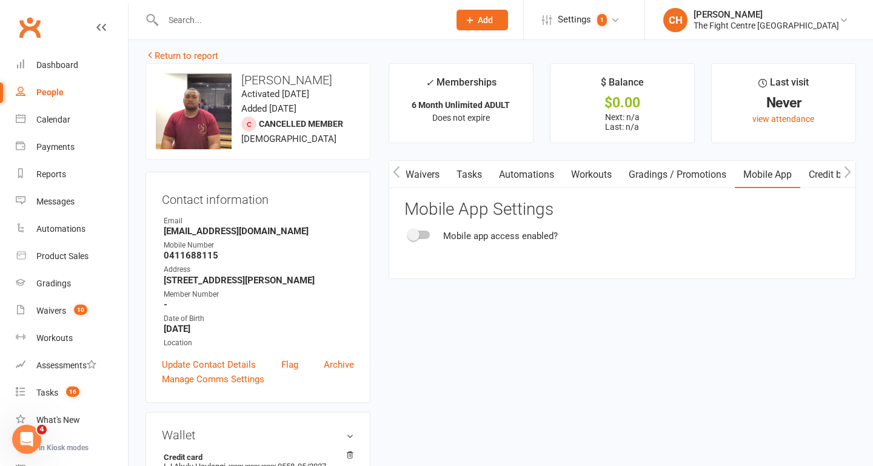
click at [418, 231] on span at bounding box center [414, 235] width 12 height 12
click at [409, 233] on input "checkbox" at bounding box center [409, 233] width 0 height 0
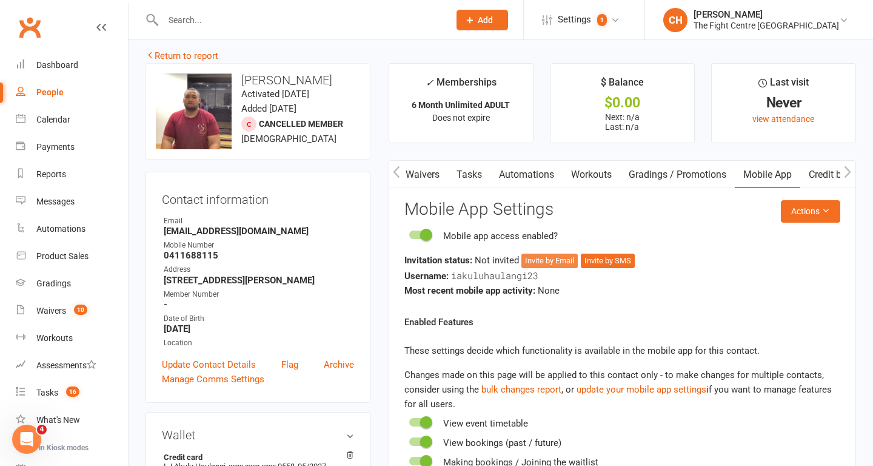
click at [554, 259] on button "Invite by Email" at bounding box center [550, 261] width 56 height 15
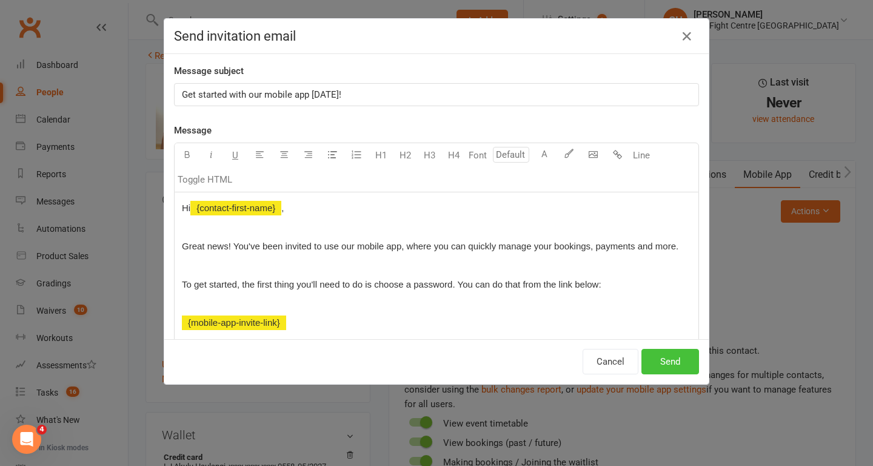
click at [684, 361] on button "Send" at bounding box center [671, 361] width 58 height 25
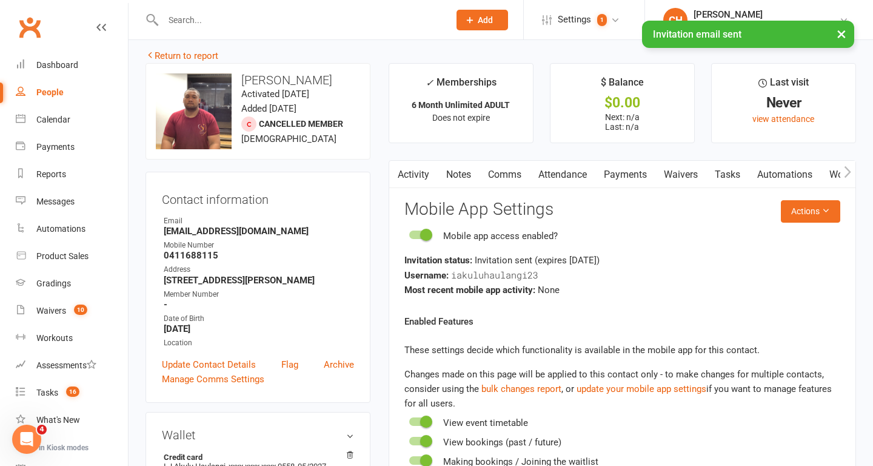
click at [501, 169] on link "Comms" at bounding box center [505, 175] width 50 height 28
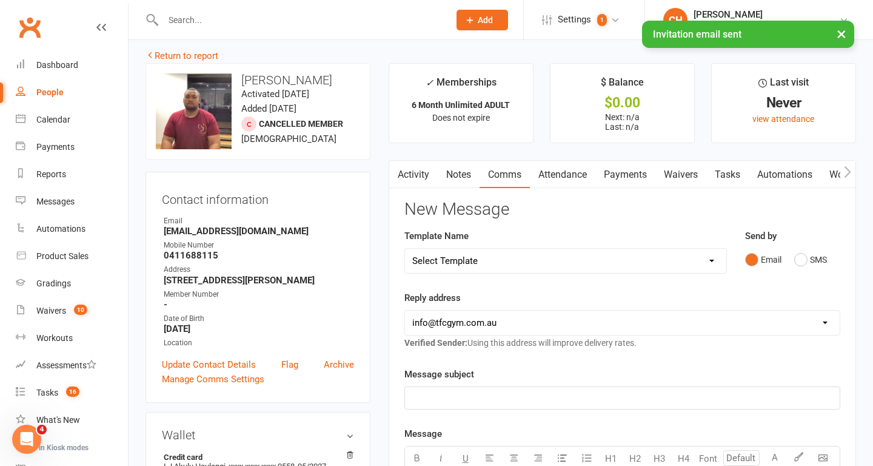
click at [654, 267] on select "Select Template [Email] A Mobile app invitation (1) [Email] Mobile app invitati…" at bounding box center [565, 261] width 321 height 24
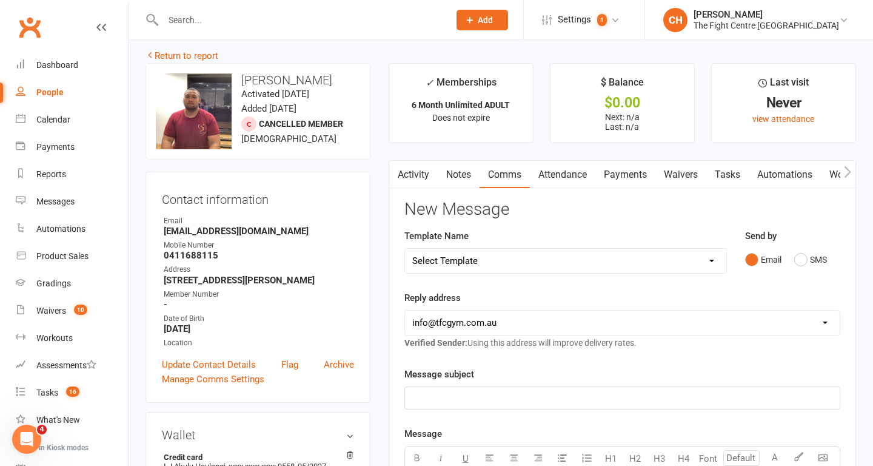
select select "39"
click at [405, 249] on select "Select Template [Email] A Mobile app invitation (1) [Email] Mobile app invitati…" at bounding box center [565, 261] width 321 height 24
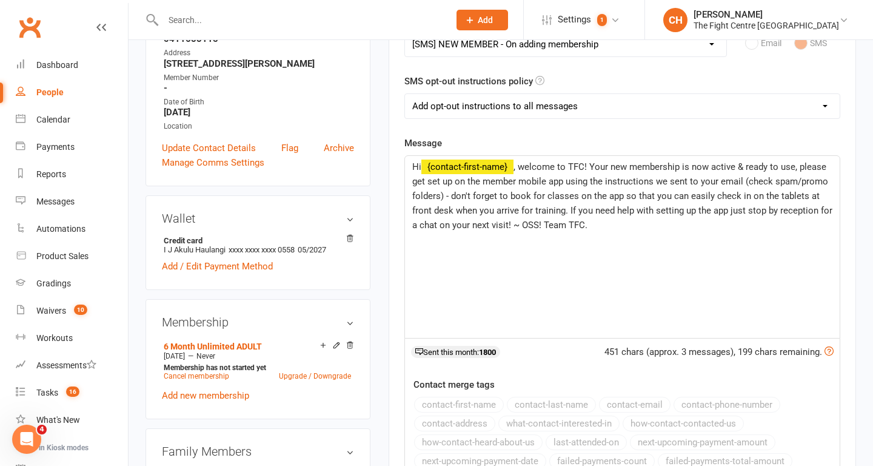
scroll to position [228, 0]
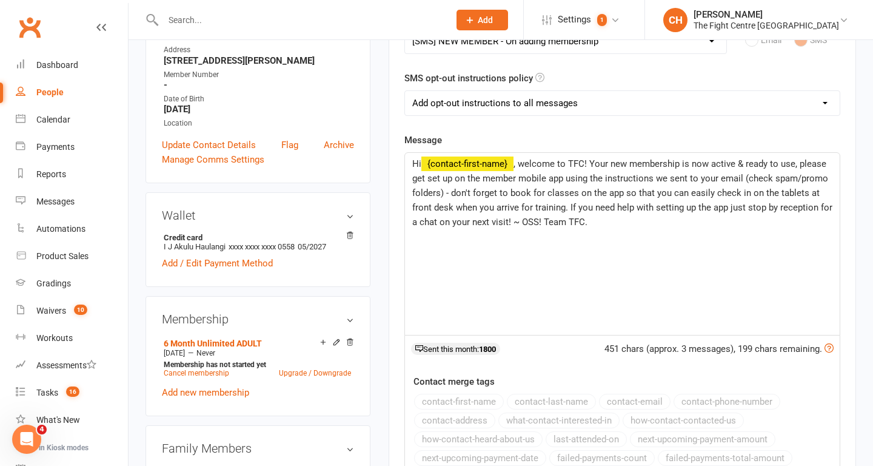
click at [696, 165] on span ", welcome to TFC! Your new membership is now active & ready to use, please get …" at bounding box center [623, 192] width 423 height 69
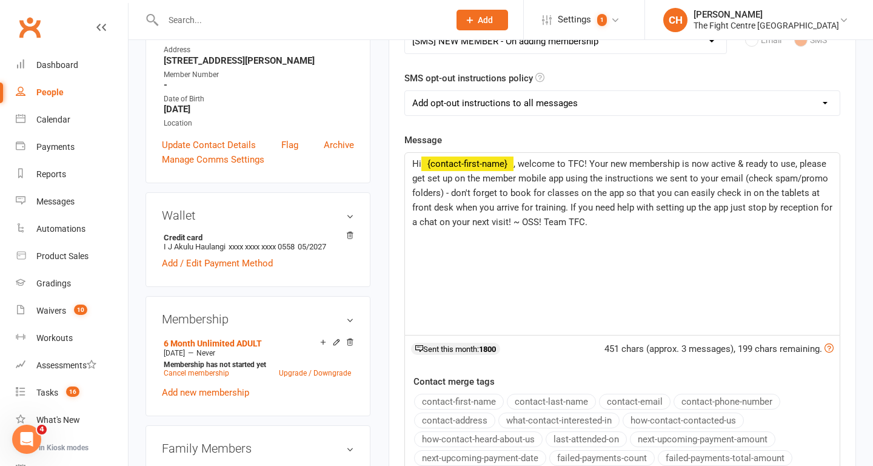
click at [708, 166] on span ", welcome to TFC! Your new membership is now active & ready to use, please get …" at bounding box center [623, 192] width 423 height 69
drag, startPoint x: 730, startPoint y: 166, endPoint x: 761, endPoint y: 165, distance: 30.9
click at [761, 165] on span ", welcome to TFC! Your new membership is active & ready to use, please get set …" at bounding box center [623, 192] width 423 height 69
click at [777, 165] on span ", welcome to TFC! Your new membership is active & ready to use, please get set …" at bounding box center [623, 192] width 423 height 69
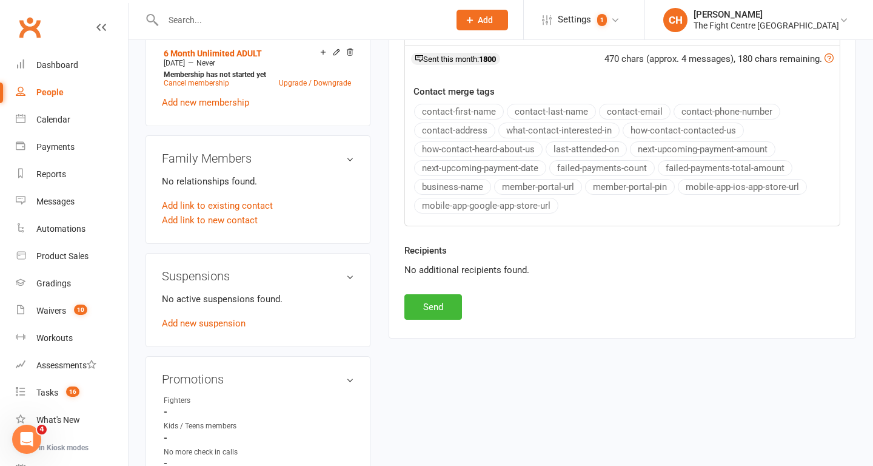
scroll to position [520, 0]
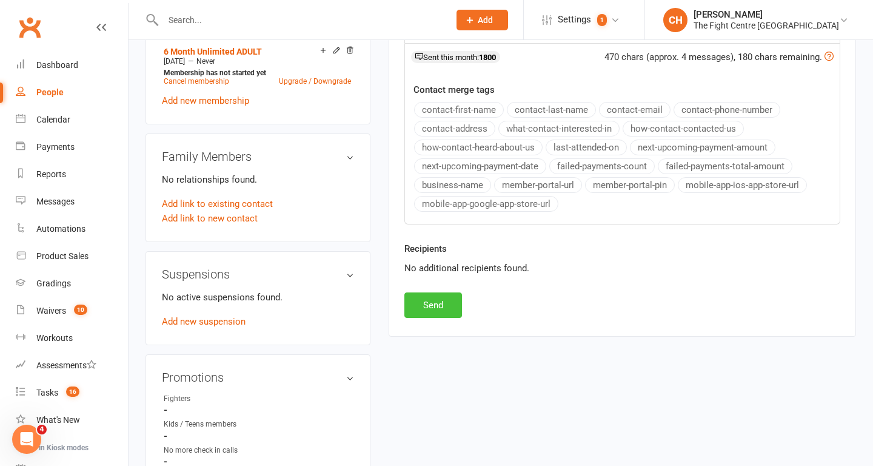
click at [446, 307] on button "Send" at bounding box center [434, 304] width 58 height 25
select select
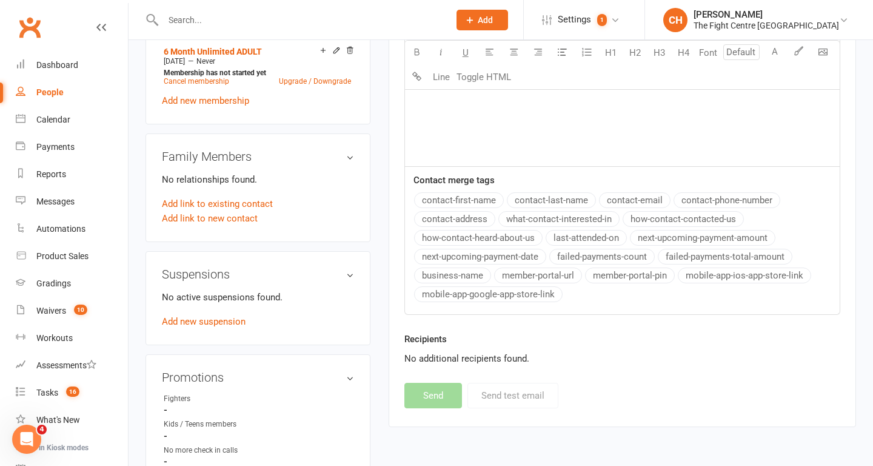
click at [250, 22] on input "text" at bounding box center [300, 20] width 281 height 17
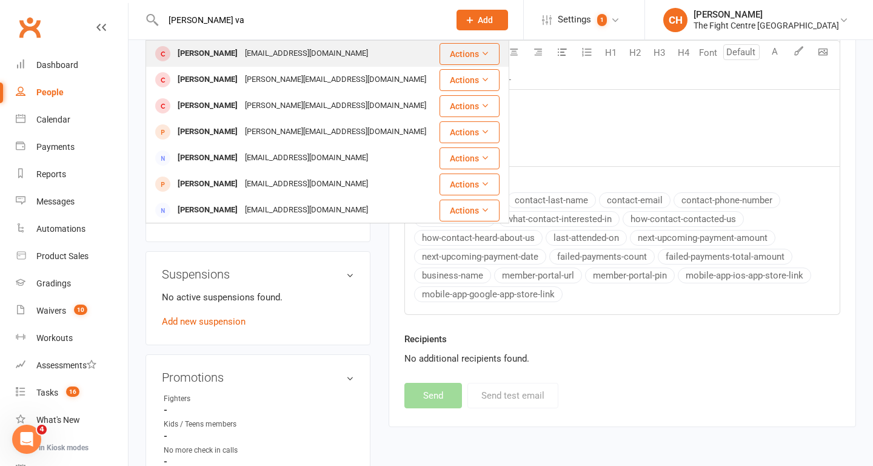
type input "[PERSON_NAME] va"
click at [241, 56] on div "[EMAIL_ADDRESS][DOMAIN_NAME]" at bounding box center [306, 54] width 130 height 18
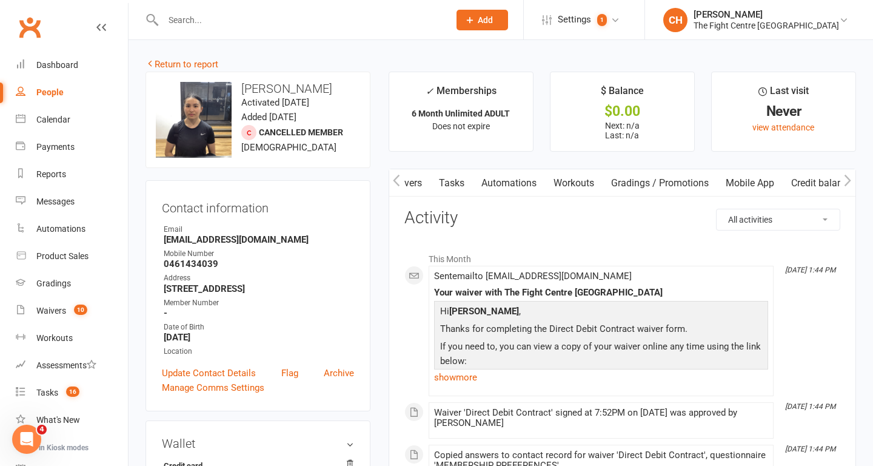
scroll to position [0, 286]
click at [745, 178] on link "Mobile App" at bounding box center [745, 183] width 66 height 28
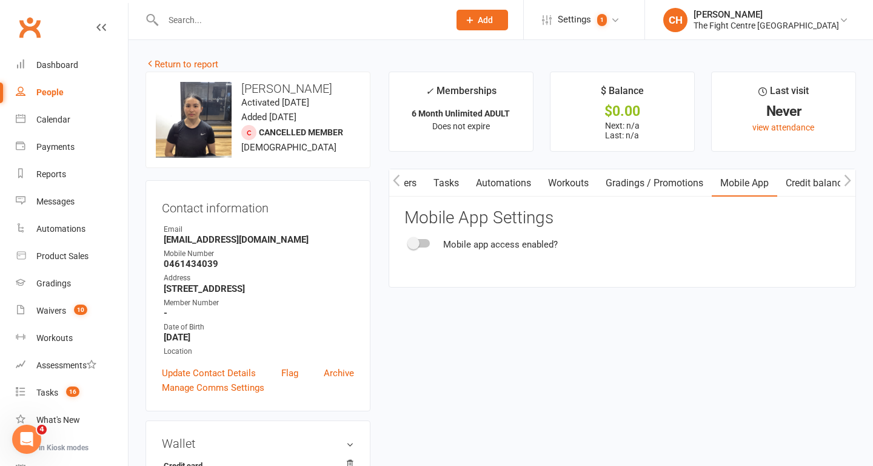
click at [426, 244] on div at bounding box center [419, 243] width 21 height 8
click at [409, 241] on input "checkbox" at bounding box center [409, 241] width 0 height 0
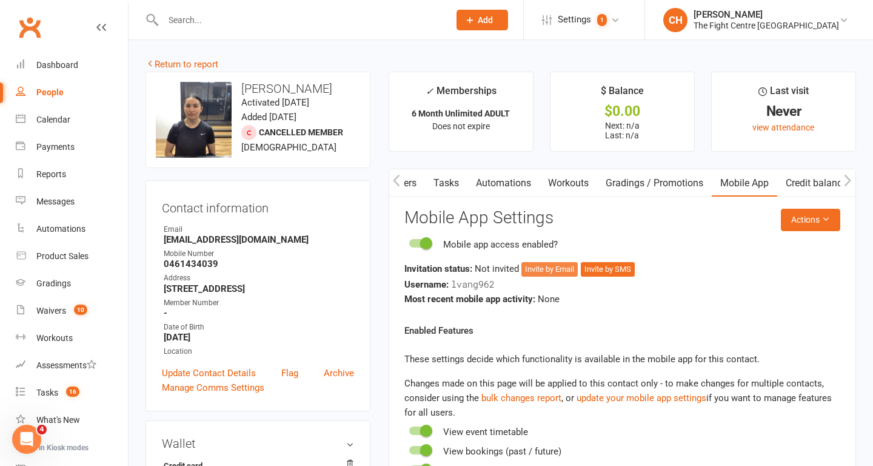
click at [544, 268] on button "Invite by Email" at bounding box center [550, 269] width 56 height 15
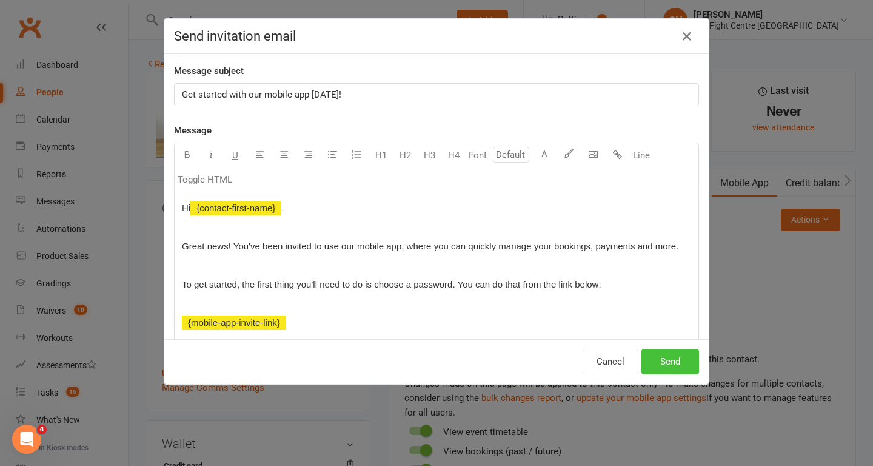
click at [670, 360] on button "Send" at bounding box center [671, 361] width 58 height 25
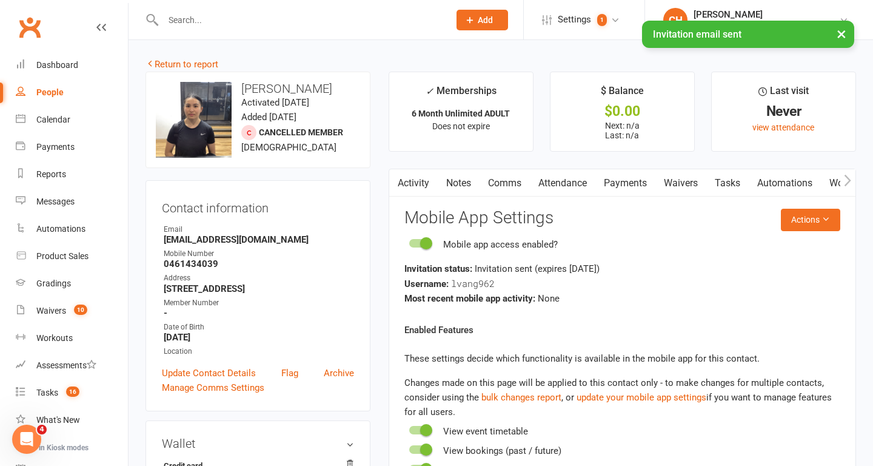
click at [510, 184] on link "Comms" at bounding box center [505, 183] width 50 height 28
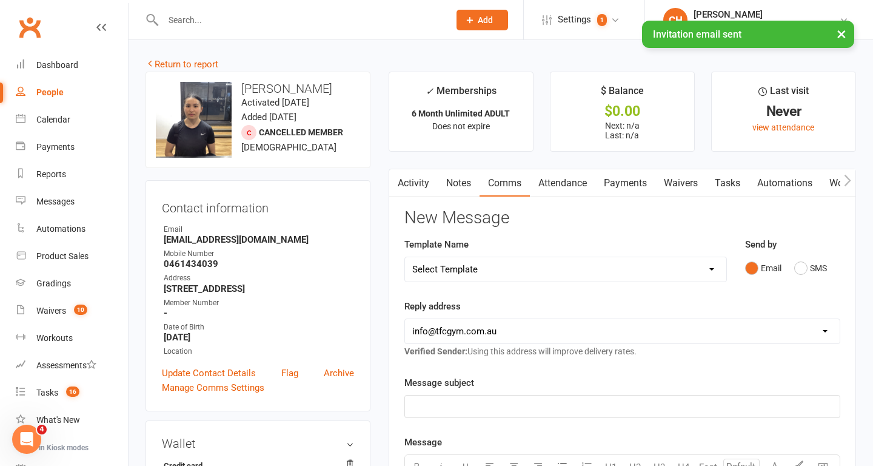
click at [569, 266] on select "Select Template [Email] A Mobile app invitation (1) [Email] Mobile app invitati…" at bounding box center [565, 269] width 321 height 24
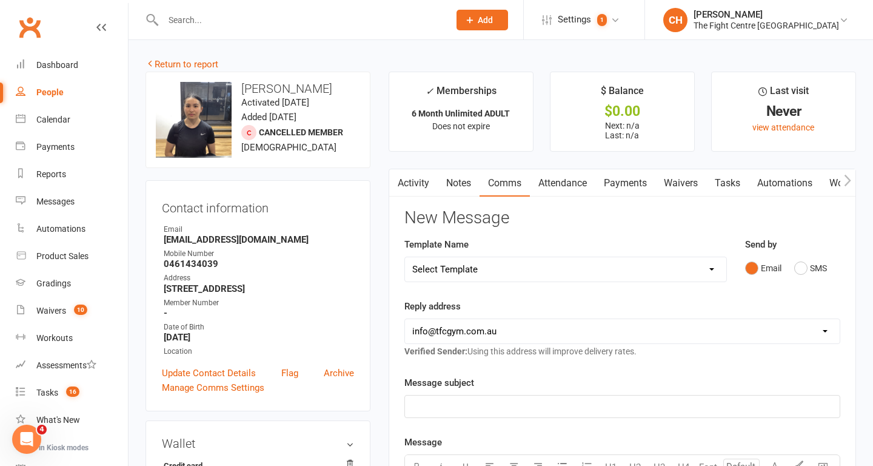
select select "39"
click at [405, 257] on select "Select Template [Email] A Mobile app invitation (1) [Email] Mobile app invitati…" at bounding box center [565, 269] width 321 height 24
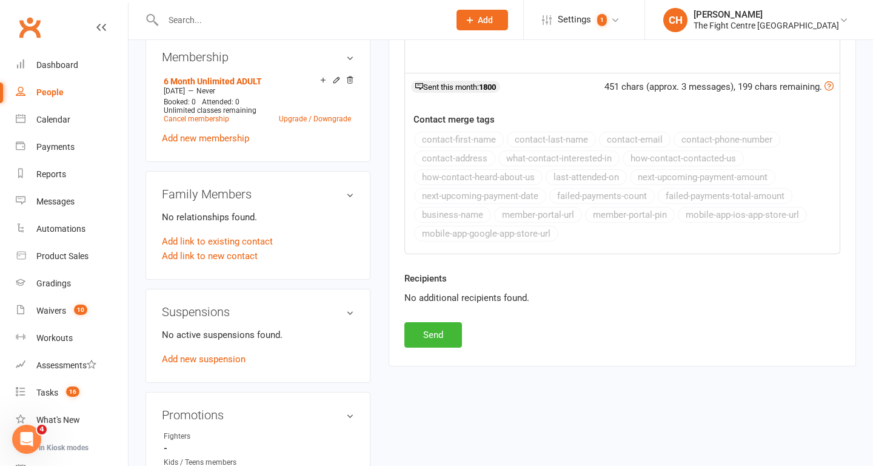
scroll to position [492, 0]
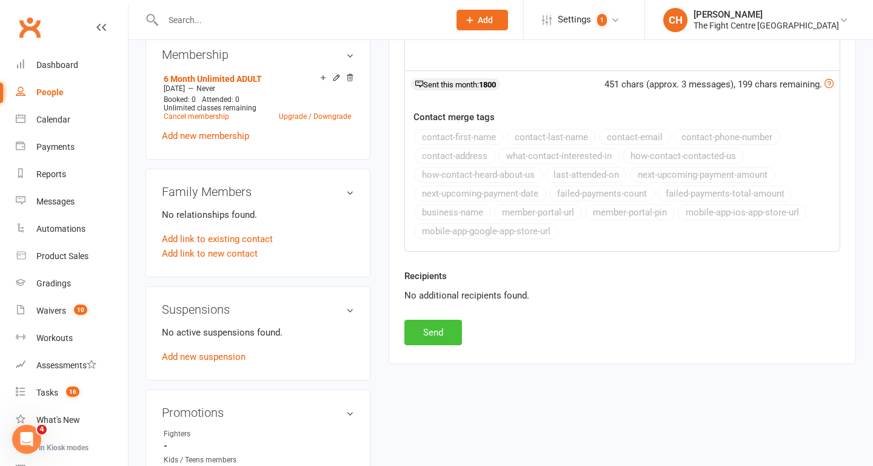
click at [420, 331] on button "Send" at bounding box center [434, 332] width 58 height 25
select select
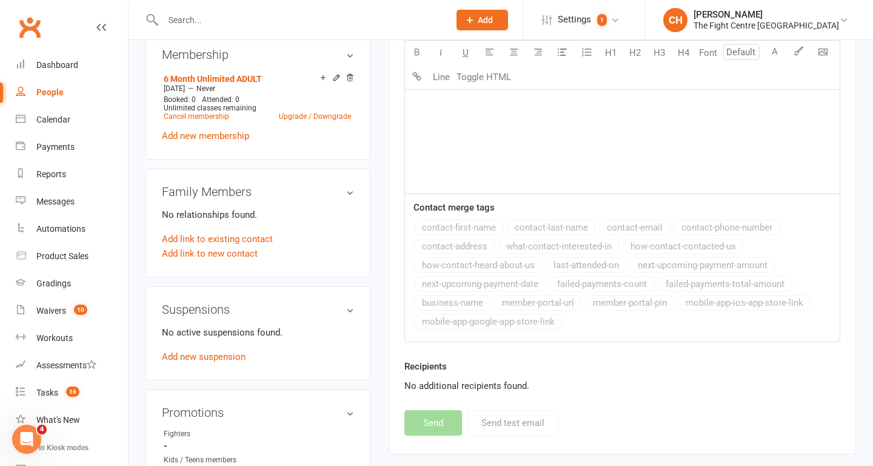
click at [203, 29] on div at bounding box center [293, 19] width 295 height 39
click at [201, 22] on input "text" at bounding box center [300, 20] width 281 height 17
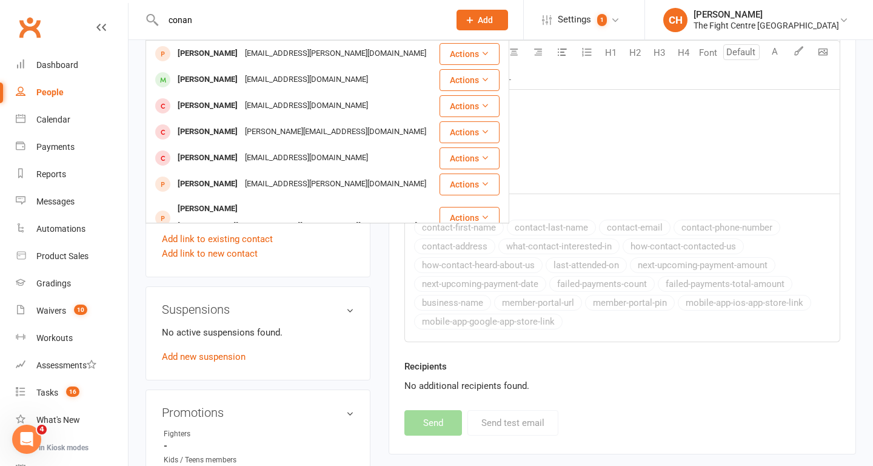
type input "conan"
click at [61, 66] on div "Dashboard" at bounding box center [57, 65] width 42 height 10
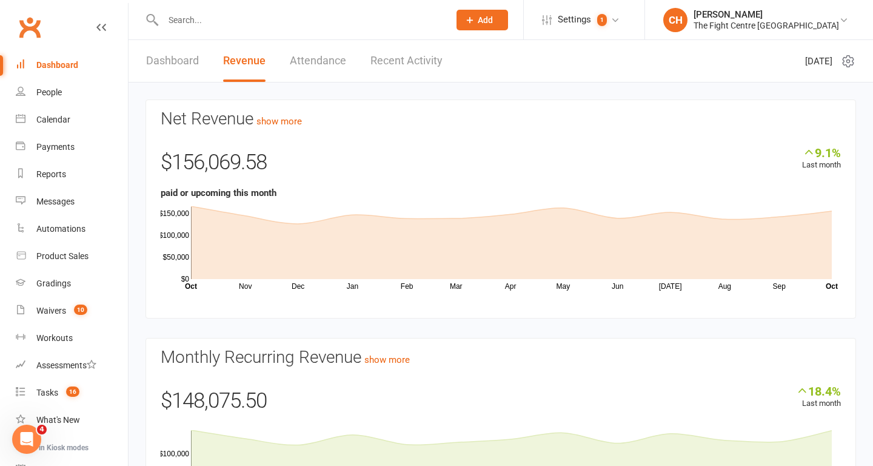
click at [169, 66] on link "Dashboard" at bounding box center [172, 61] width 53 height 42
